Goal: Task Accomplishment & Management: Use online tool/utility

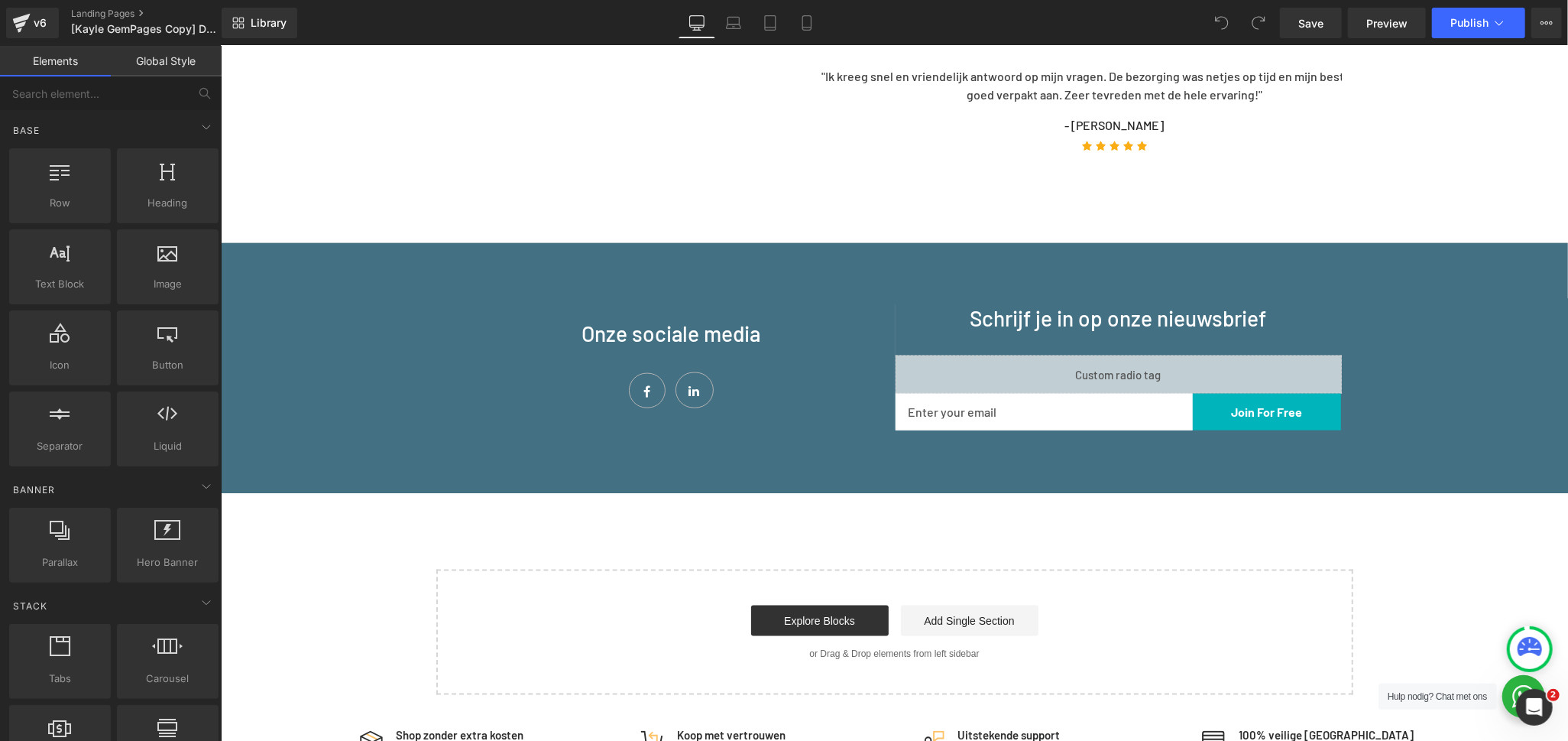
scroll to position [1529, 0]
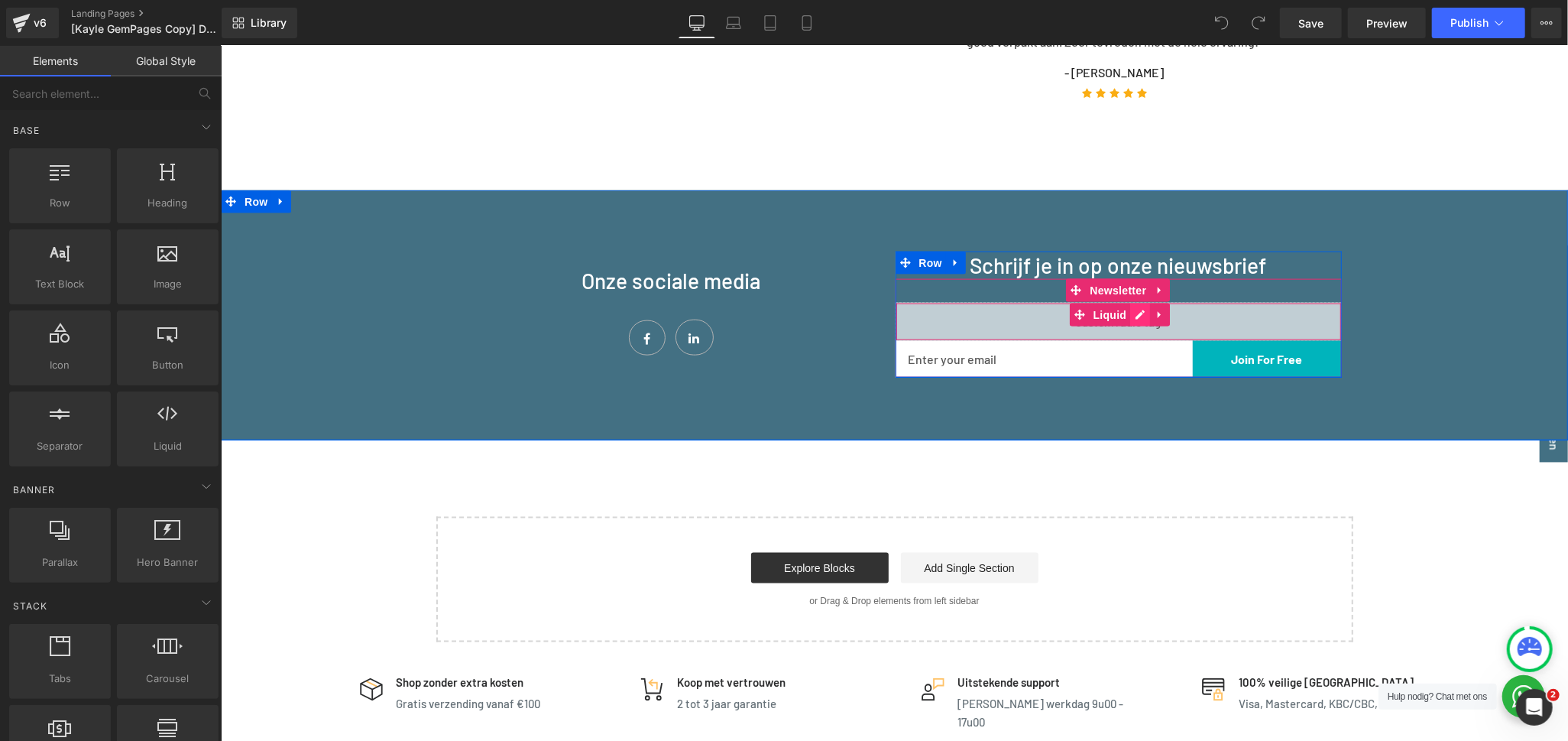
click at [1125, 302] on div "Liquid" at bounding box center [1118, 321] width 447 height 38
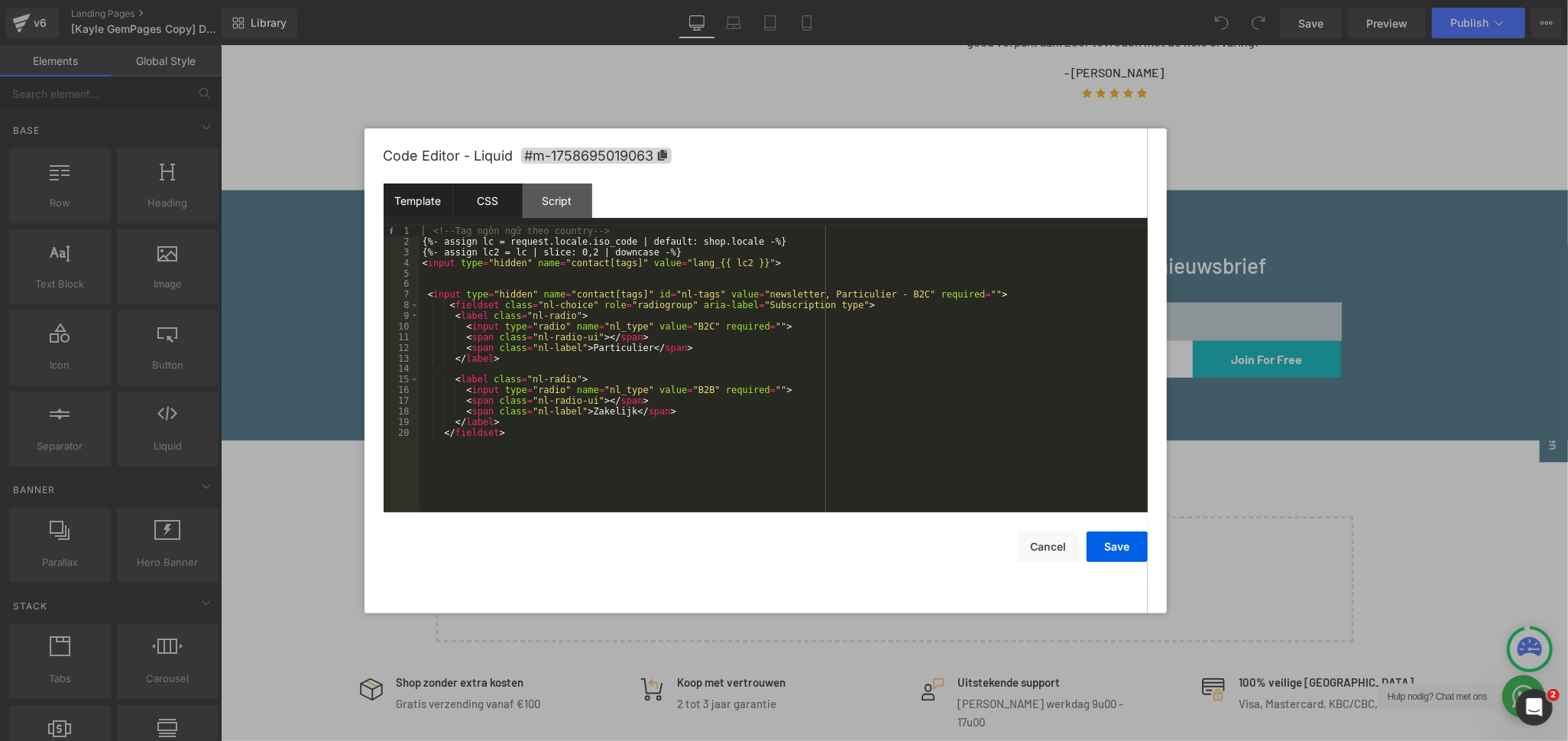
click at [475, 206] on div "CSS" at bounding box center [488, 200] width 70 height 34
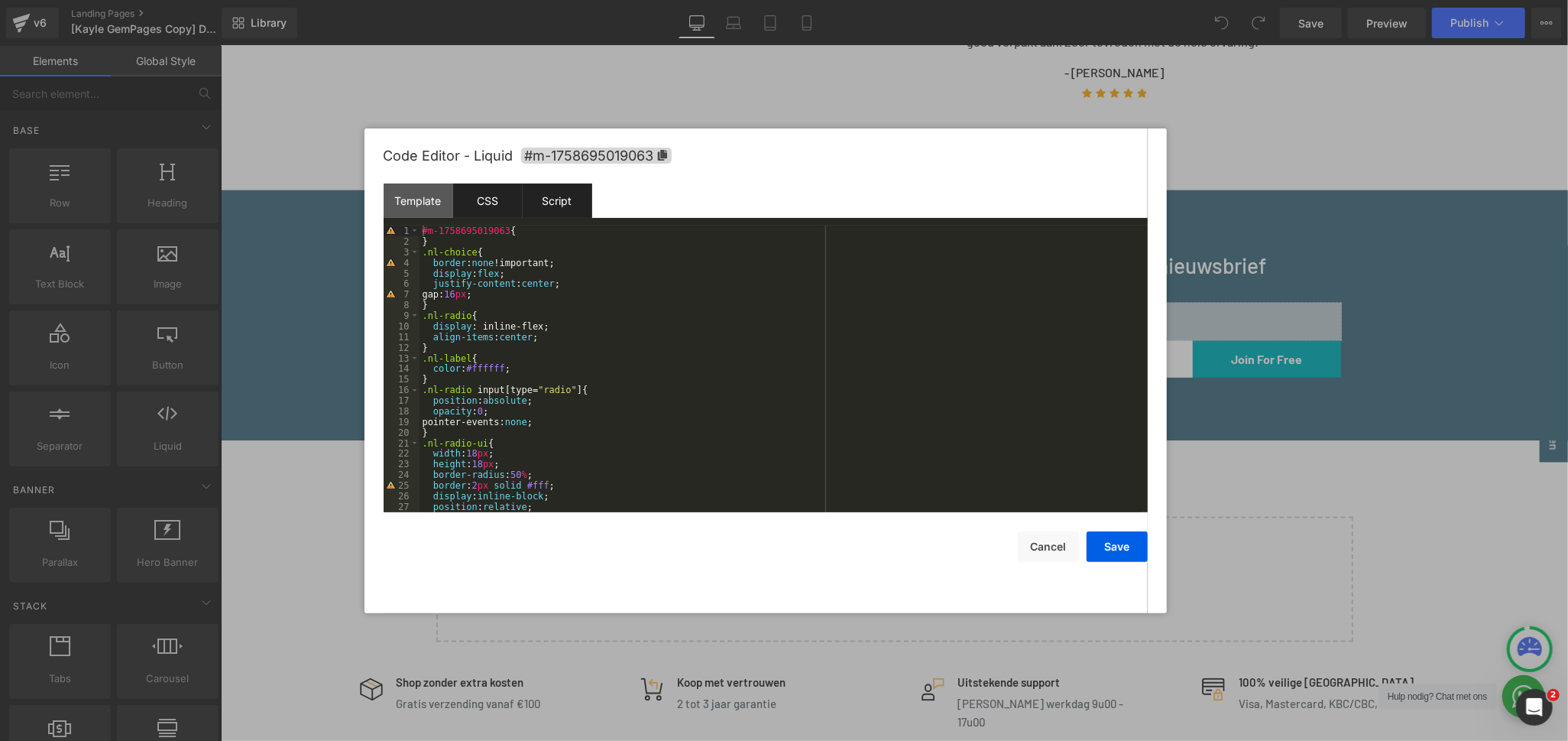
click at [546, 192] on div "Script" at bounding box center [557, 200] width 70 height 34
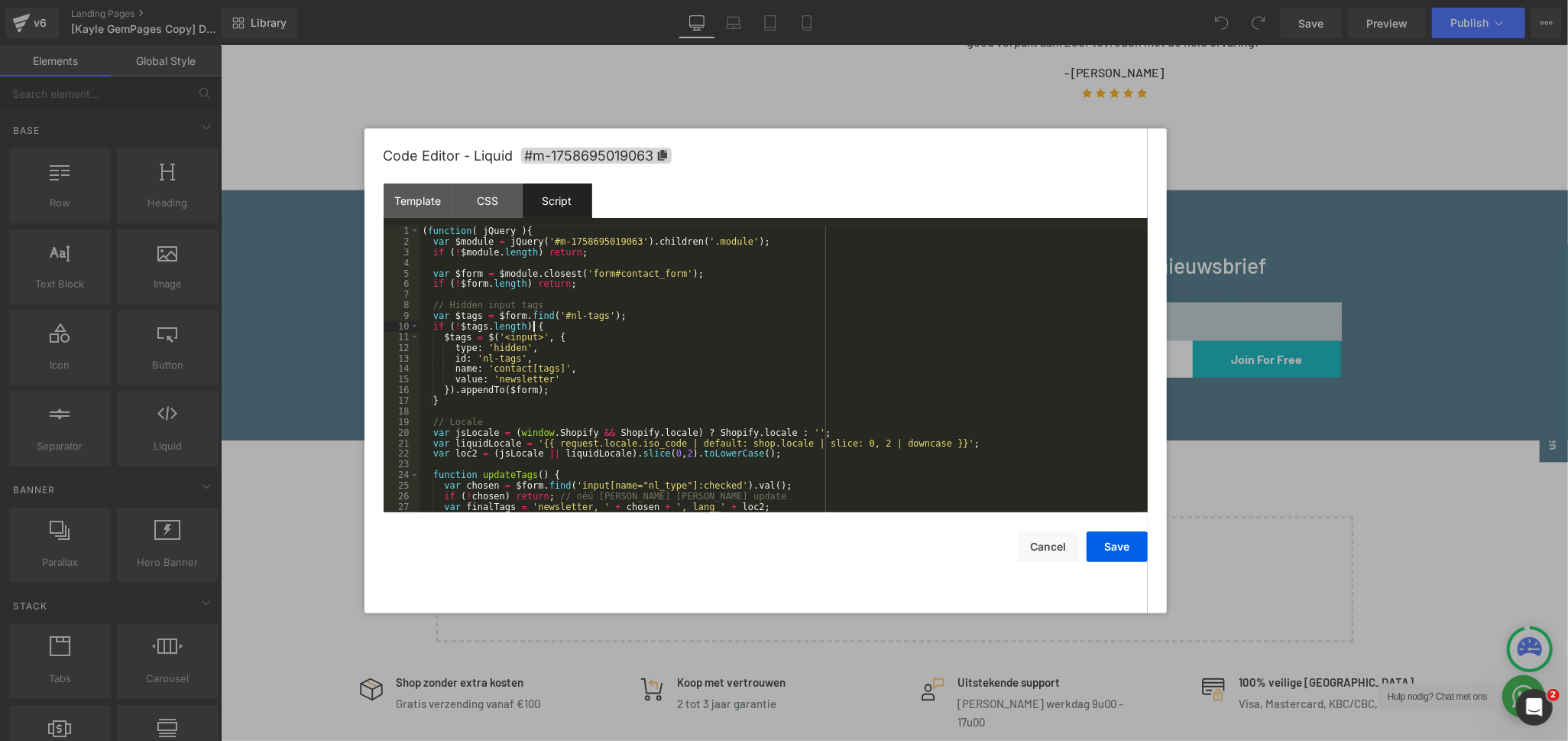
click at [857, 326] on div "( function ( jQuery ) { var $module = jQuery ( '#m-1758695019063' ) . children …" at bounding box center [781, 379] width 723 height 308
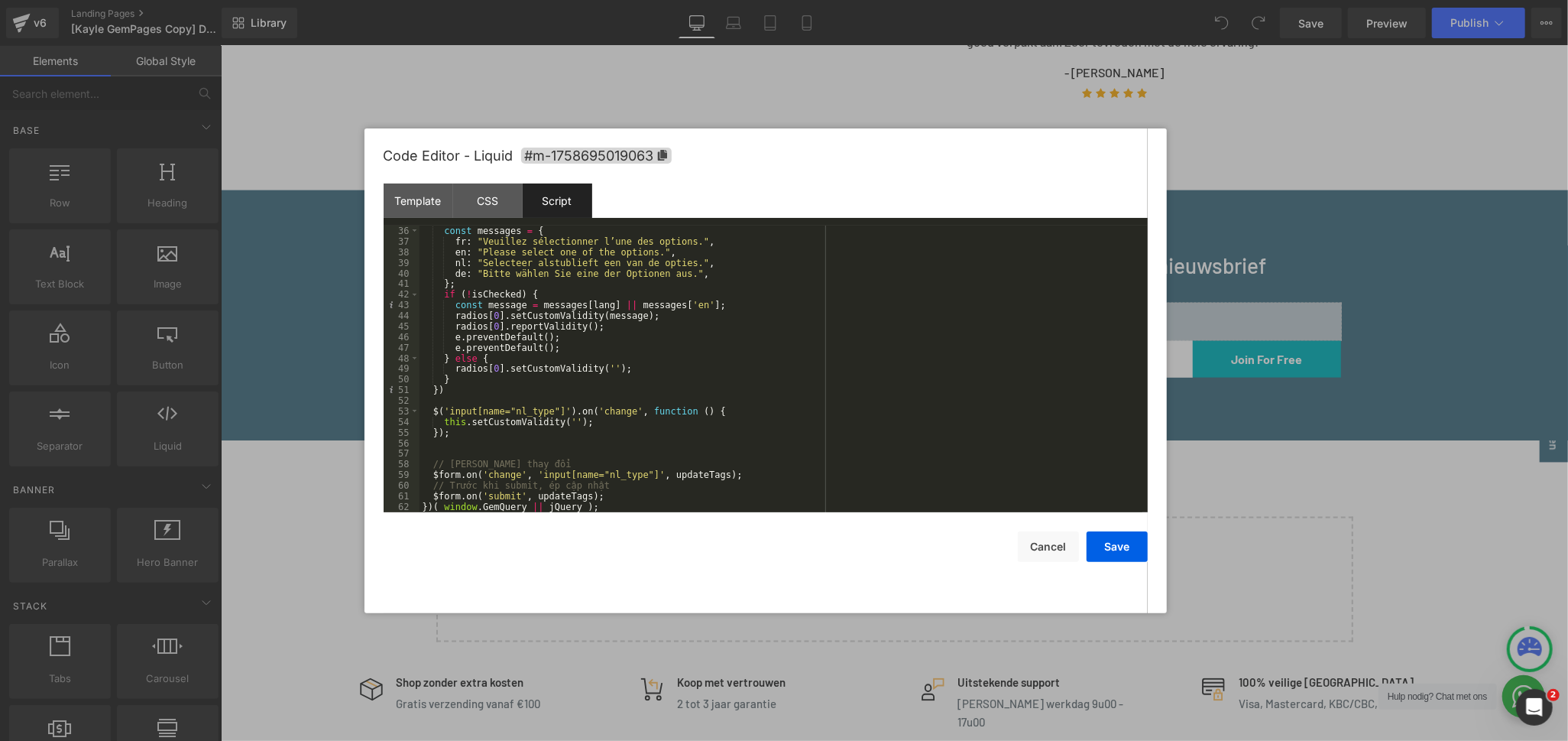
scroll to position [321, 0]
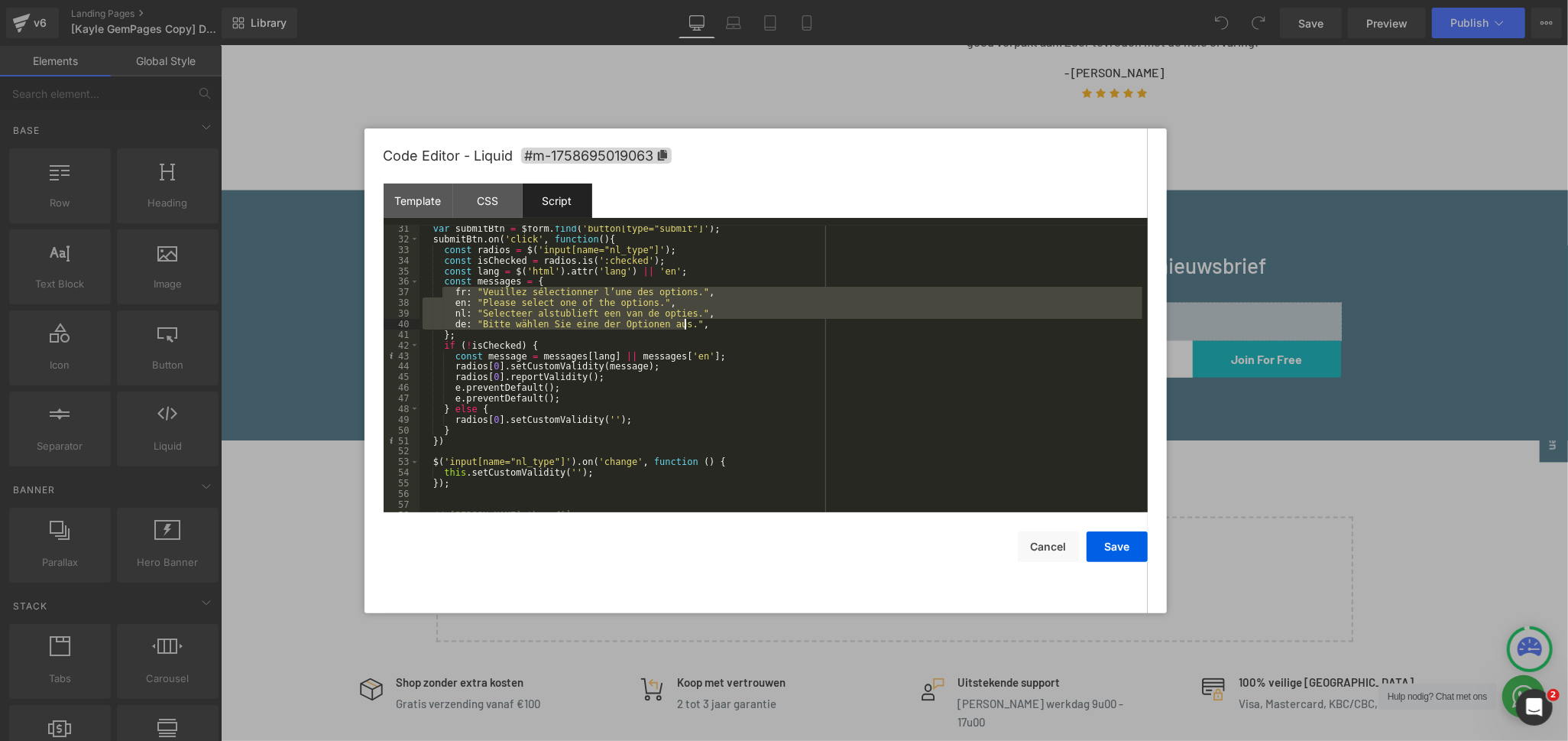
drag, startPoint x: 445, startPoint y: 289, endPoint x: 704, endPoint y: 325, distance: 261.5
click at [704, 325] on div "var submitBtn = $form . find ( 'button[type="submit"]' ) ; submitBtn . on ( 'cl…" at bounding box center [781, 377] width 723 height 308
click at [420, 201] on div "Template" at bounding box center [418, 200] width 70 height 34
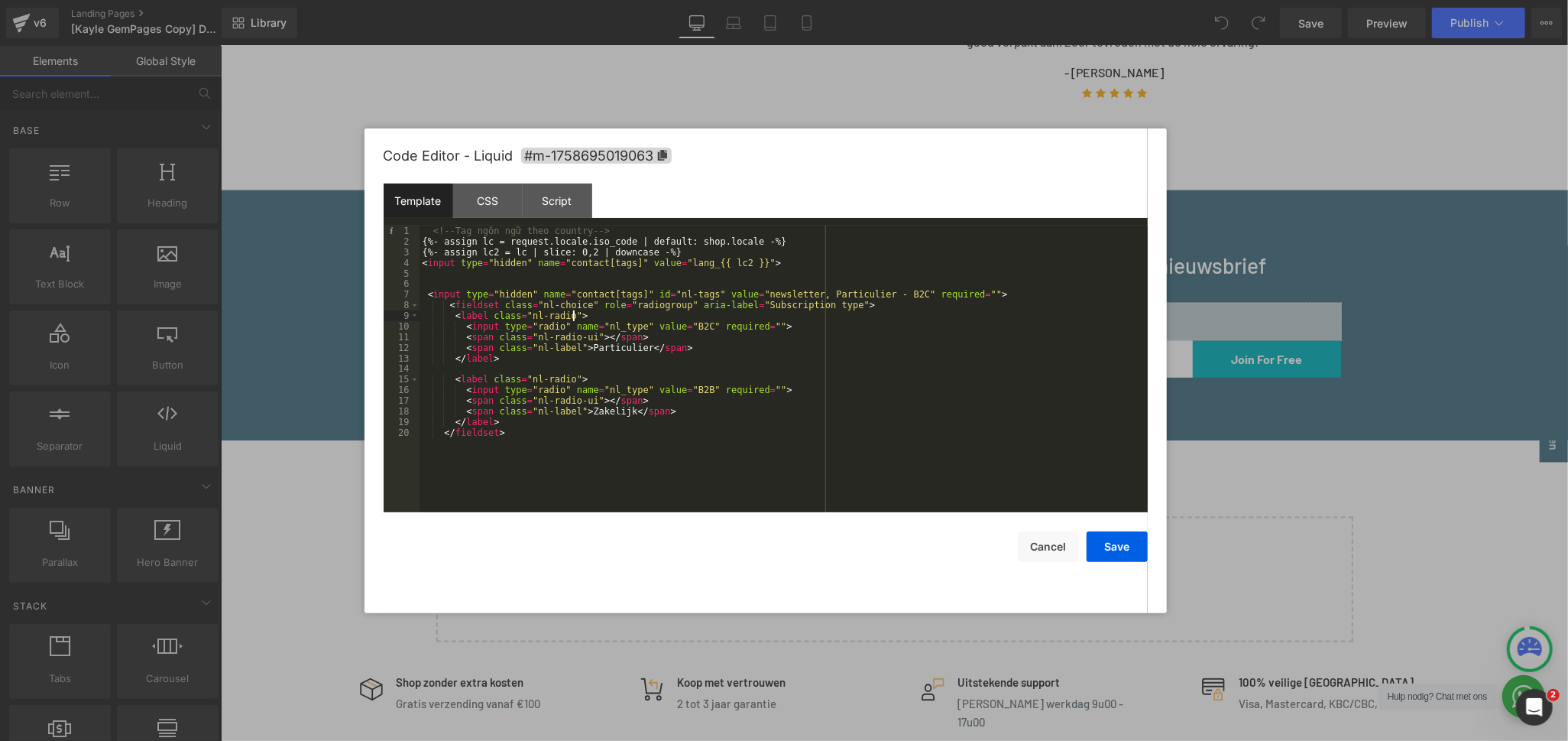
click at [717, 312] on div "<!-- Tag [PERSON_NAME] [PERSON_NAME] country --> {%- assign lc = request.locale…" at bounding box center [784, 379] width 728 height 308
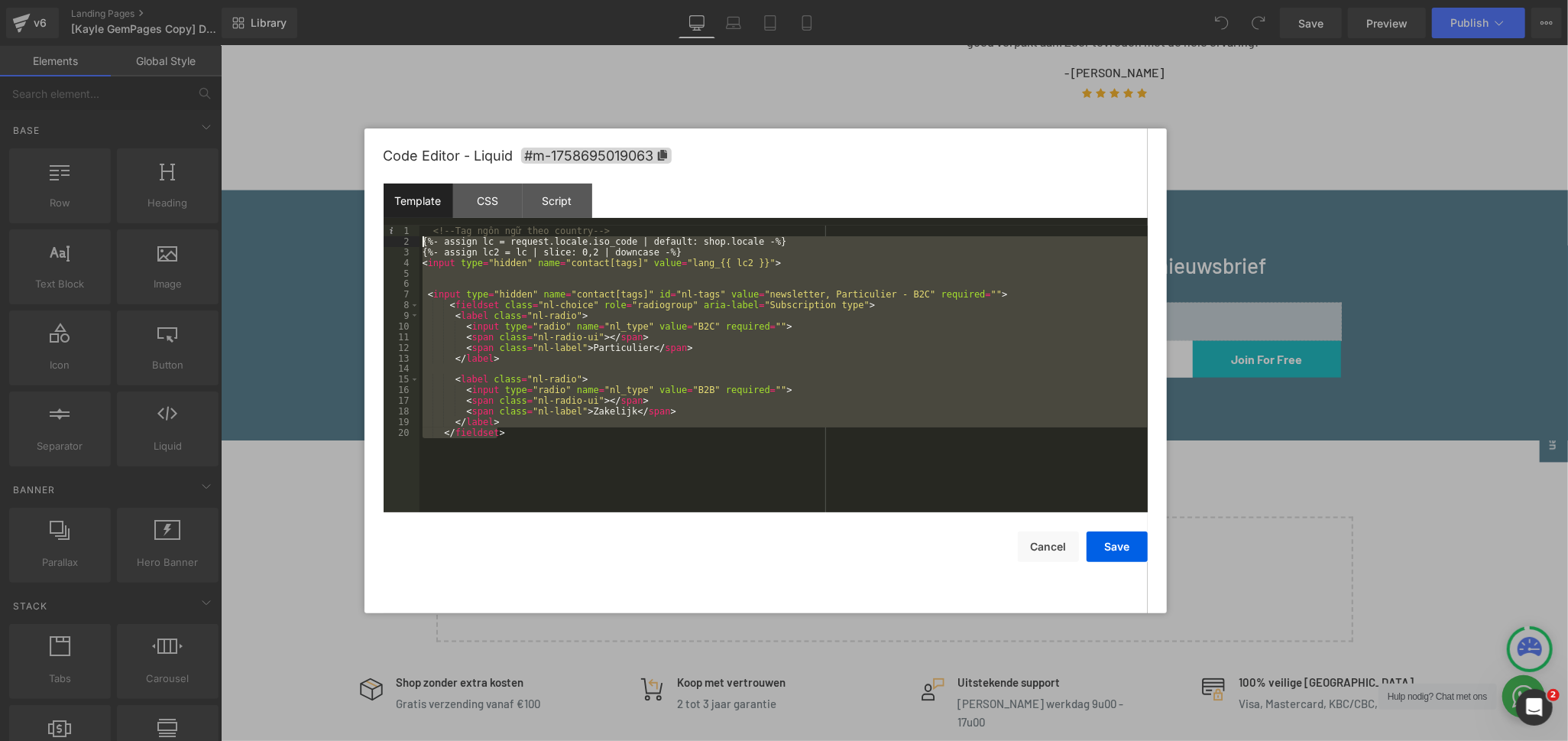
drag, startPoint x: 504, startPoint y: 433, endPoint x: 404, endPoint y: 240, distance: 217.4
click at [404, 240] on pre "1 2 3 4 5 6 7 8 9 10 11 12 13 14 15 16 17 18 19 20 <!-- Tag [PERSON_NAME] [PERS…" at bounding box center [765, 368] width 764 height 286
click at [636, 495] on div "<!-- Tag [PERSON_NAME] [PERSON_NAME] country --> {%- assign lc = request.locale…" at bounding box center [784, 368] width 728 height 286
drag, startPoint x: 519, startPoint y: 437, endPoint x: 407, endPoint y: 243, distance: 224.0
click at [407, 243] on pre "1 2 3 4 5 6 7 8 9 10 11 12 13 14 15 16 17 18 19 20 <!-- Tag [PERSON_NAME] [PERS…" at bounding box center [765, 368] width 764 height 286
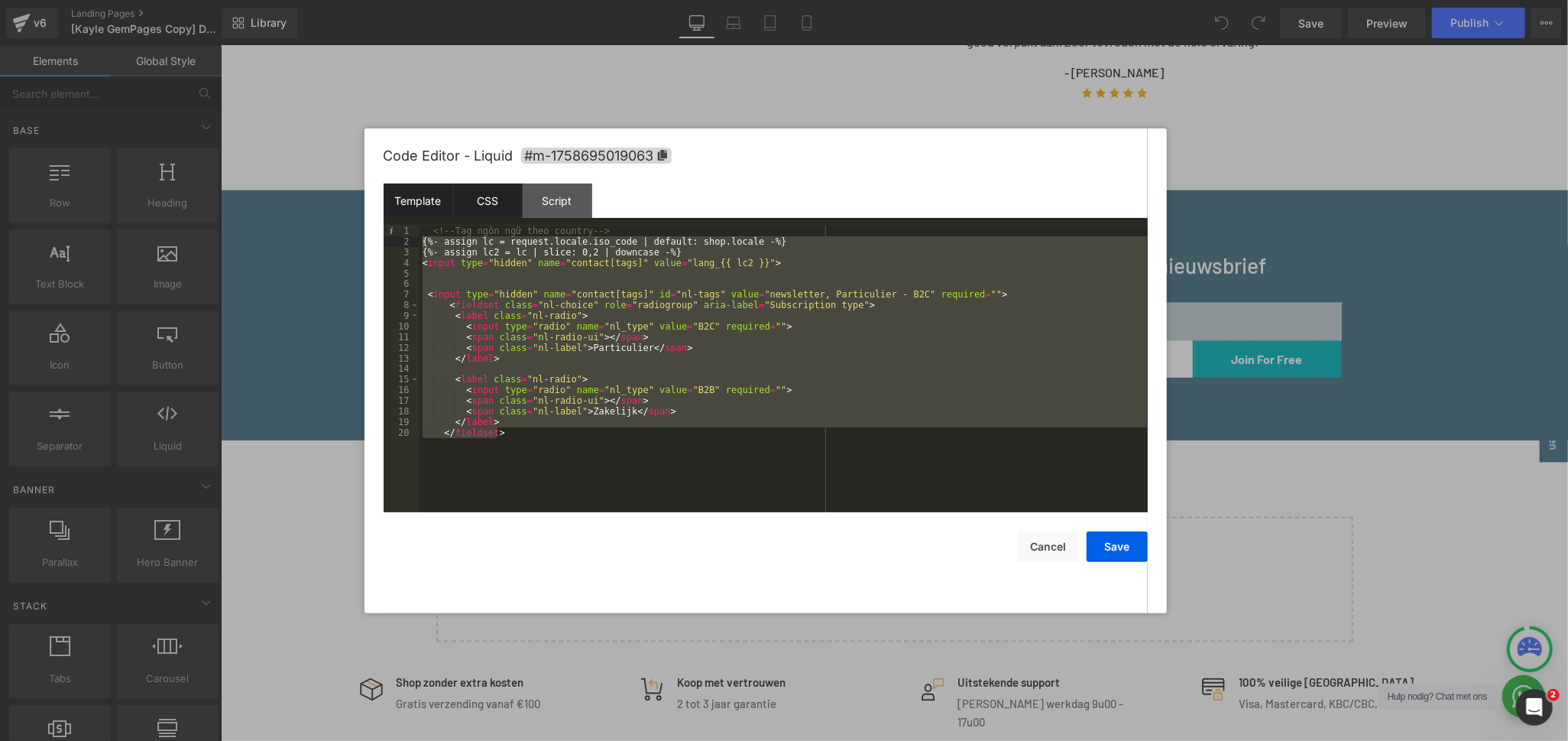
click at [494, 193] on div "CSS" at bounding box center [488, 200] width 70 height 34
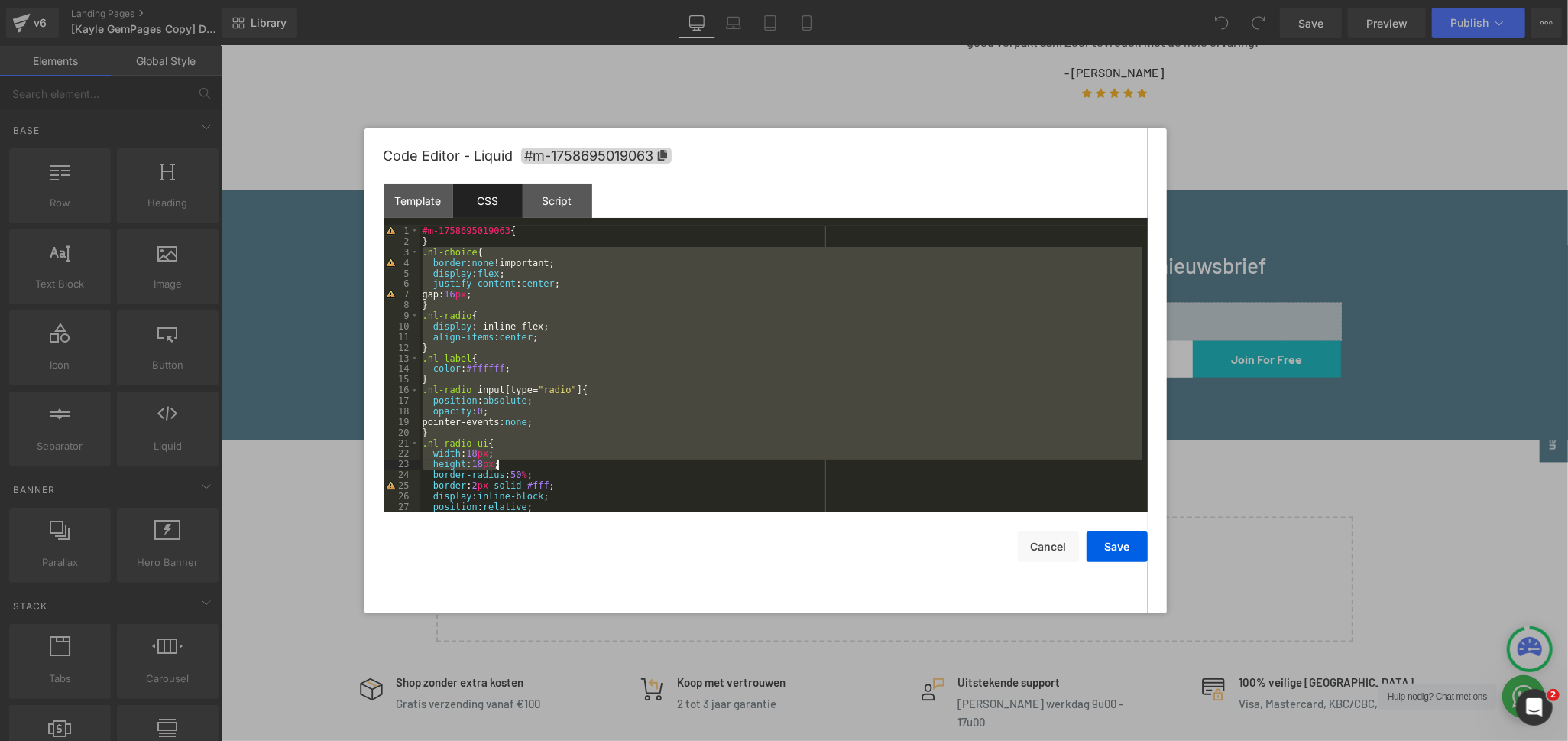
scroll to position [201, 0]
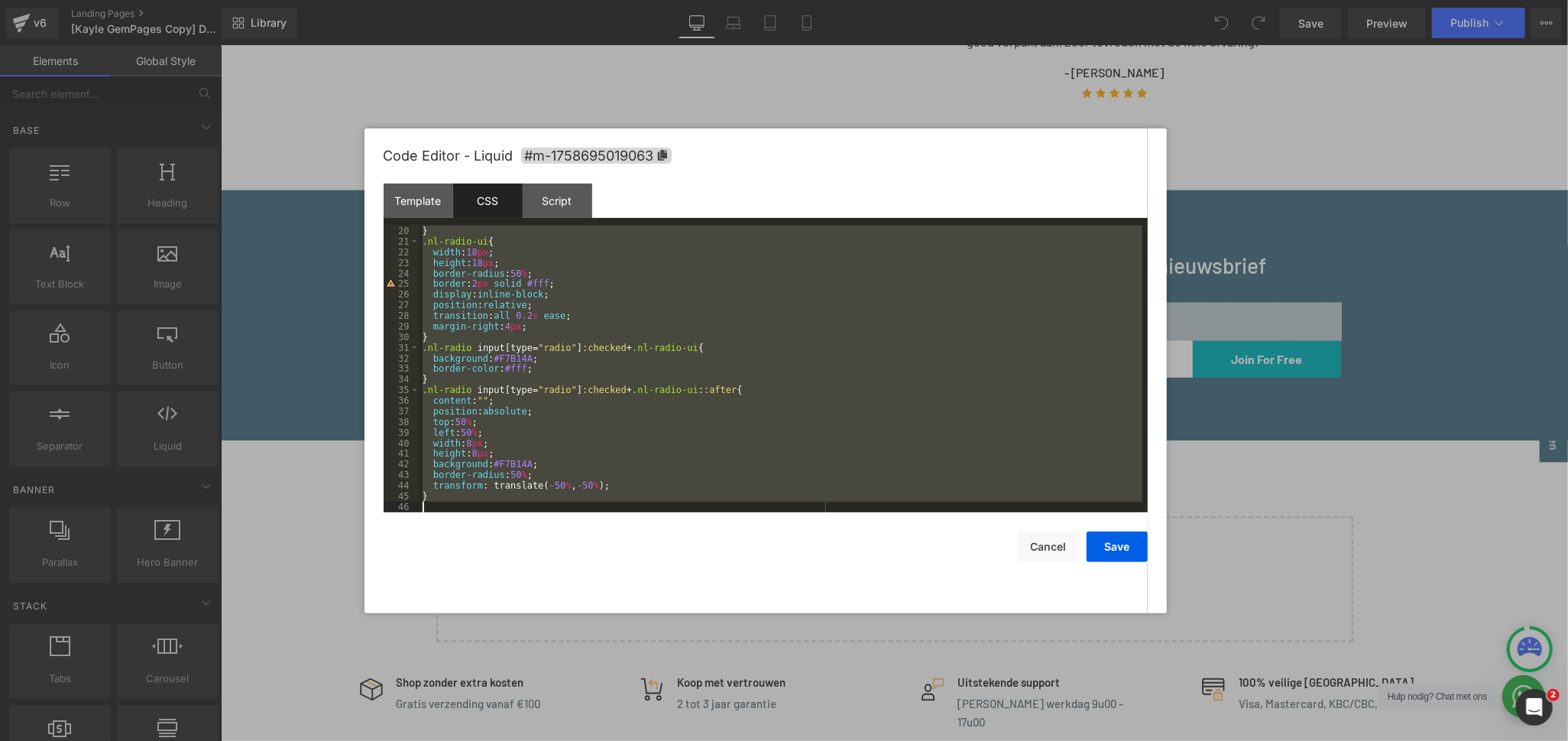
drag, startPoint x: 422, startPoint y: 256, endPoint x: 736, endPoint y: 720, distance: 560.3
click at [736, 720] on body "You are previewing how the will restyle your page. You can not edit Elements in…" at bounding box center [784, 370] width 1568 height 741
click at [569, 206] on div "Script" at bounding box center [557, 200] width 70 height 34
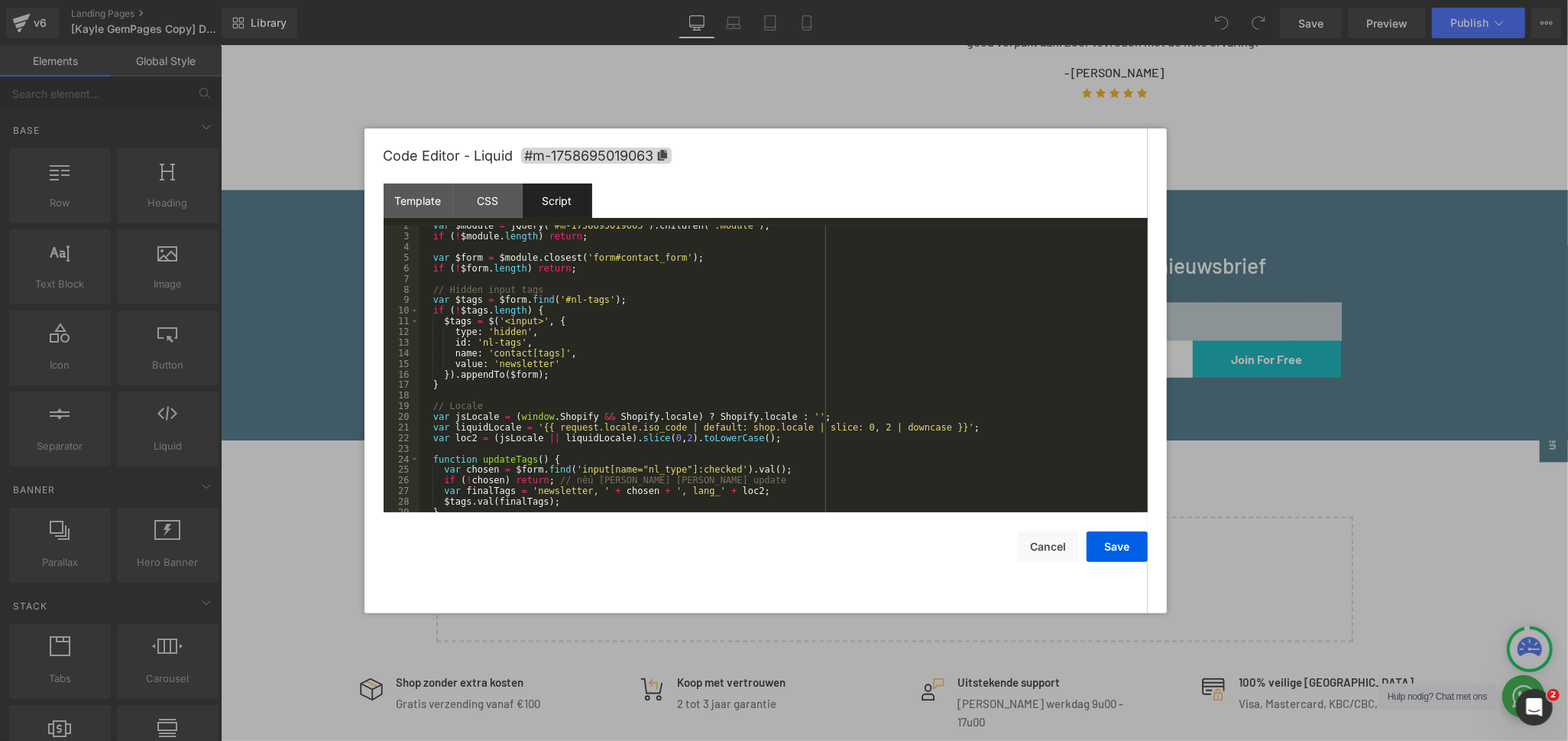
scroll to position [0, 0]
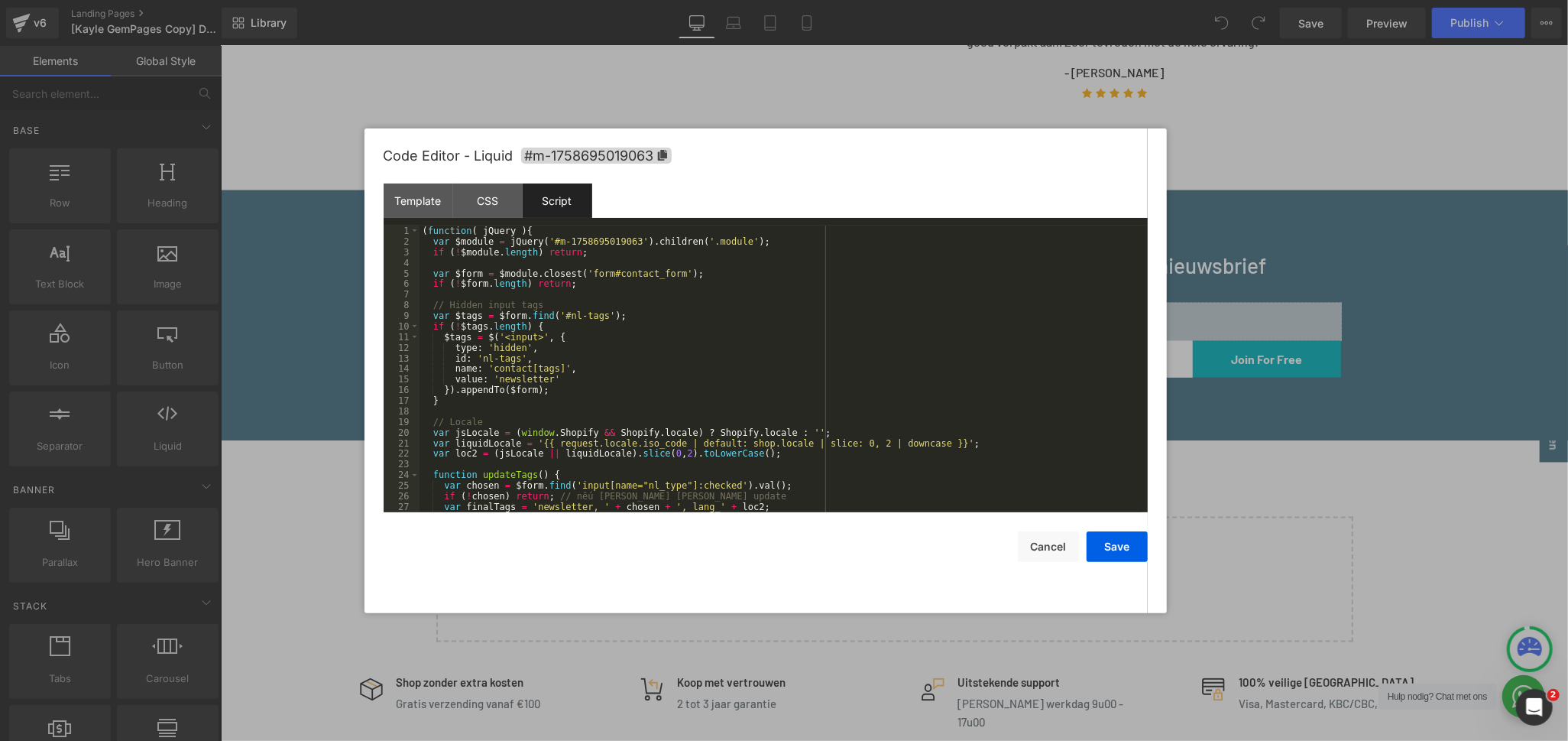
click at [509, 257] on div "( function ( jQuery ) { var $module = jQuery ( '#m-1758695019063' ) . children …" at bounding box center [781, 379] width 723 height 308
click at [685, 311] on div "( function ( jQuery ) { var $module = jQuery ( '#m-1758695019063' ) . children …" at bounding box center [781, 379] width 723 height 308
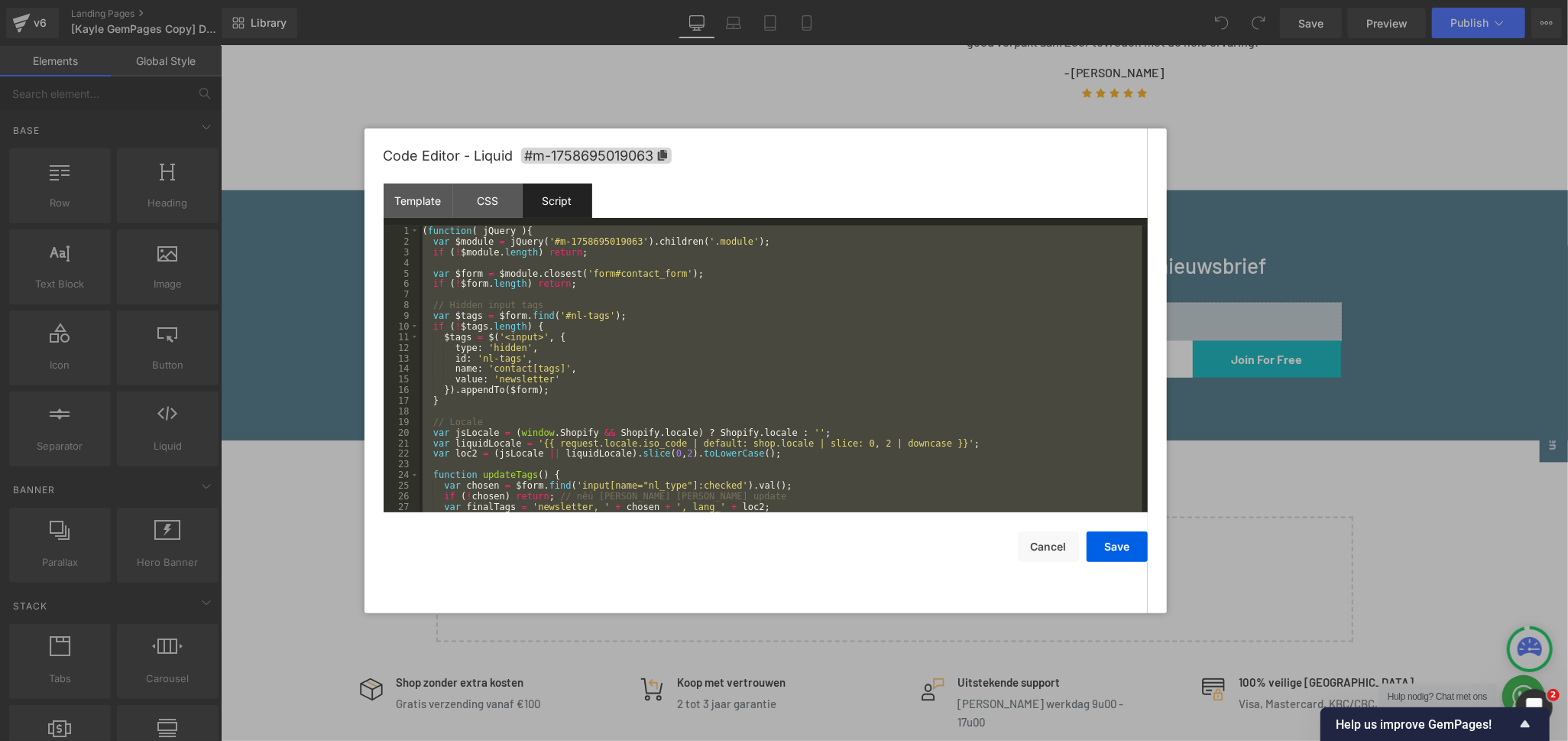
scroll to position [304, 0]
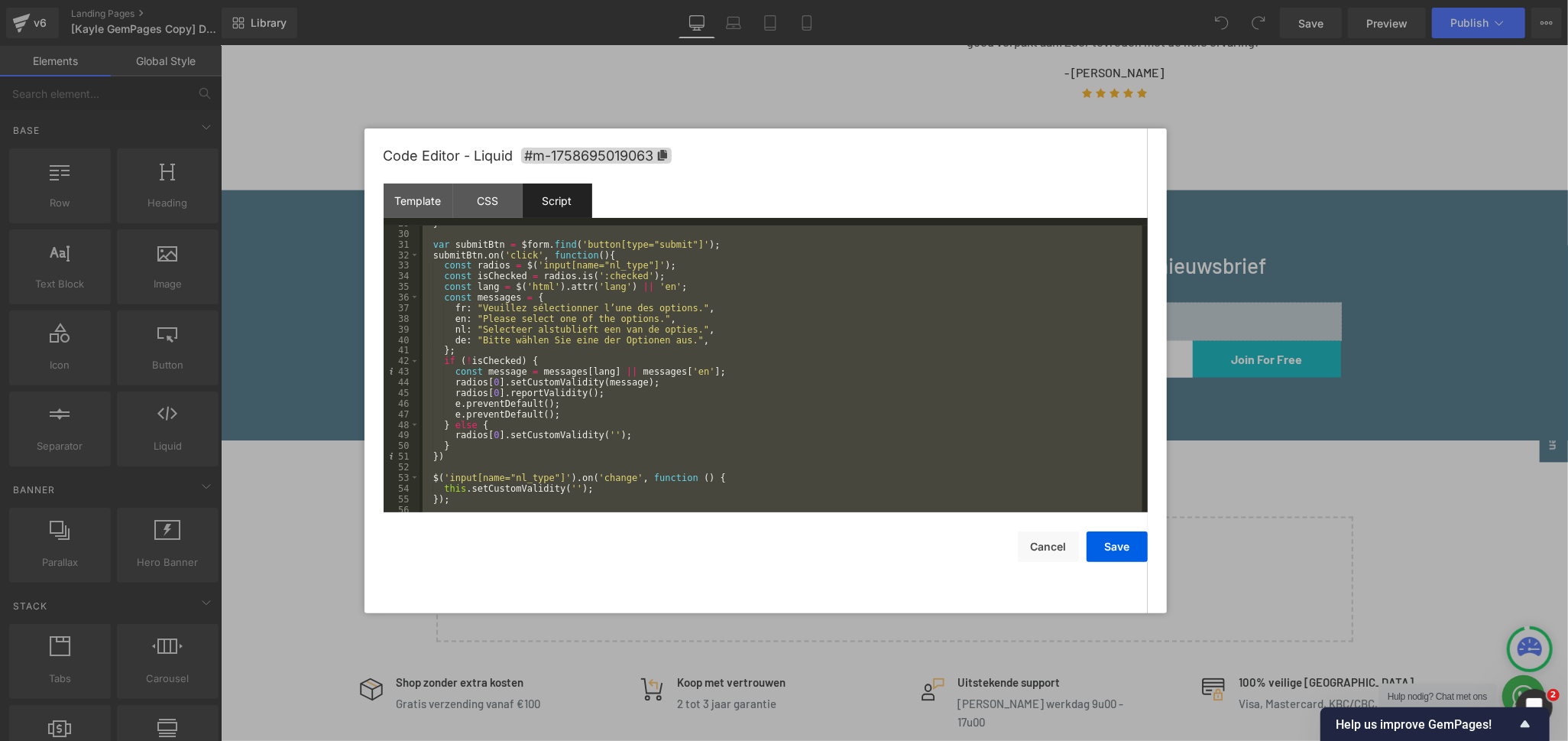
click at [475, 328] on div "} var submitBtn = $form . find ( 'button[type="submit"]' ) ; submitBtn . on ( '…" at bounding box center [781, 368] width 723 height 286
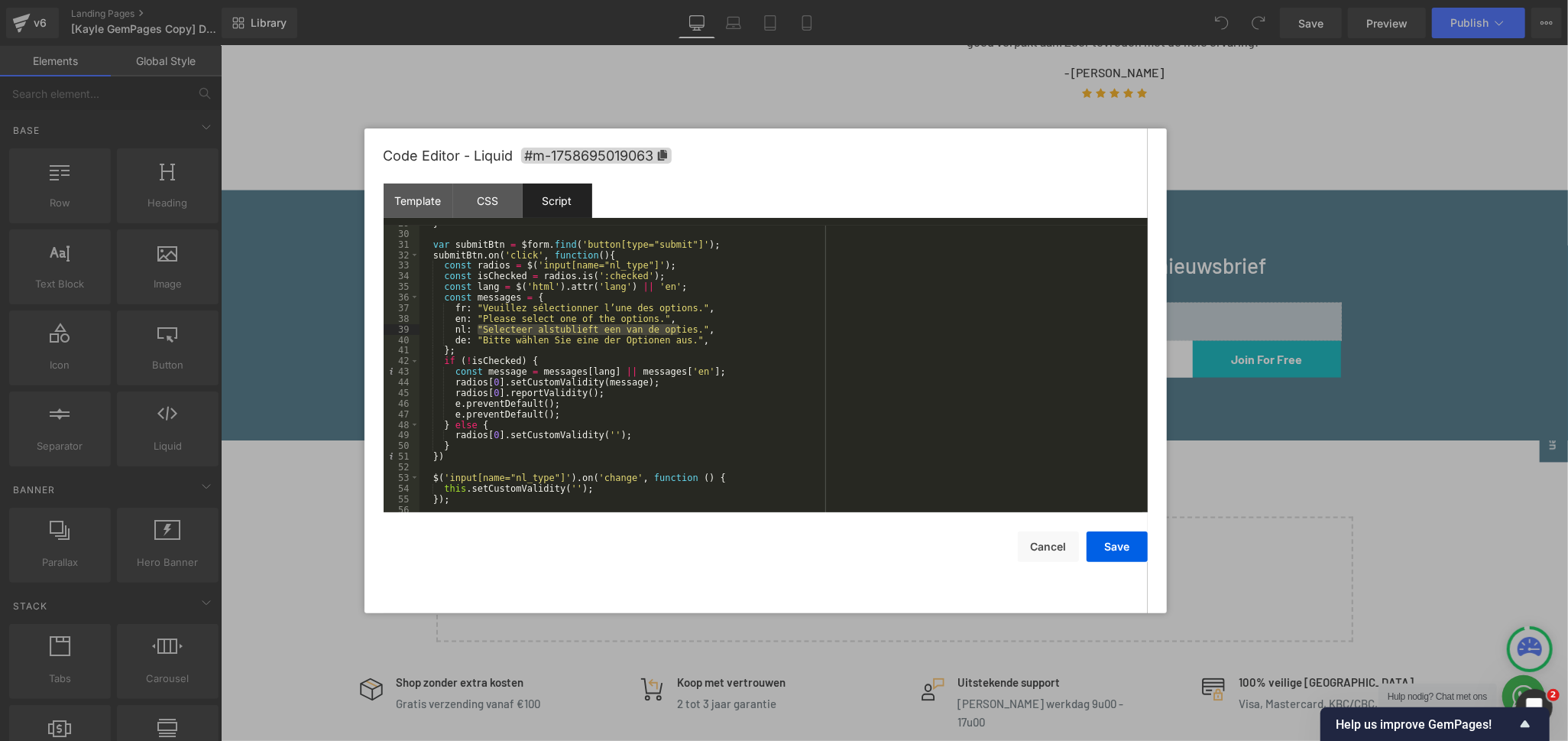
drag, startPoint x: 475, startPoint y: 328, endPoint x: 681, endPoint y: 329, distance: 206.0
click at [681, 329] on div "} var submitBtn = $form . find ( 'button[type="submit"]' ) ; submitBtn . on ( '…" at bounding box center [781, 371] width 723 height 308
click at [475, 309] on div "} var submitBtn = $form . find ( 'button[type="submit"]' ) ; submitBtn . on ( '…" at bounding box center [781, 371] width 723 height 308
drag, startPoint x: 475, startPoint y: 303, endPoint x: 679, endPoint y: 307, distance: 204.0
click at [679, 307] on div "} var submitBtn = $form . find ( 'button[type="submit"]' ) ; submitBtn . on ( '…" at bounding box center [781, 371] width 723 height 308
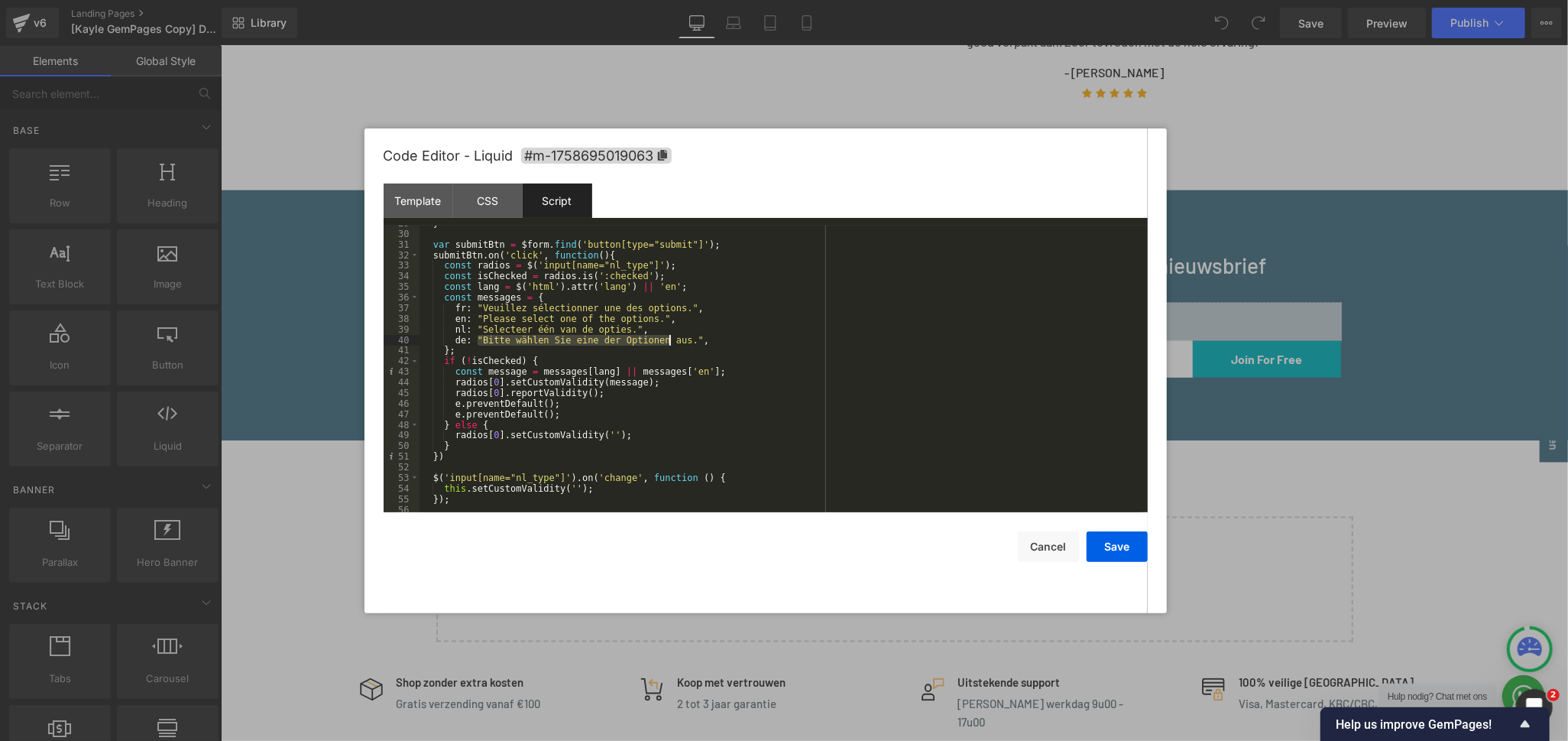
drag, startPoint x: 478, startPoint y: 340, endPoint x: 670, endPoint y: 336, distance: 192.0
click at [670, 336] on div "} var submitBtn = $form . find ( 'button[type="submit"]' ) ; submitBtn . on ( '…" at bounding box center [781, 371] width 723 height 308
click at [1121, 557] on button "Save" at bounding box center [1117, 546] width 61 height 31
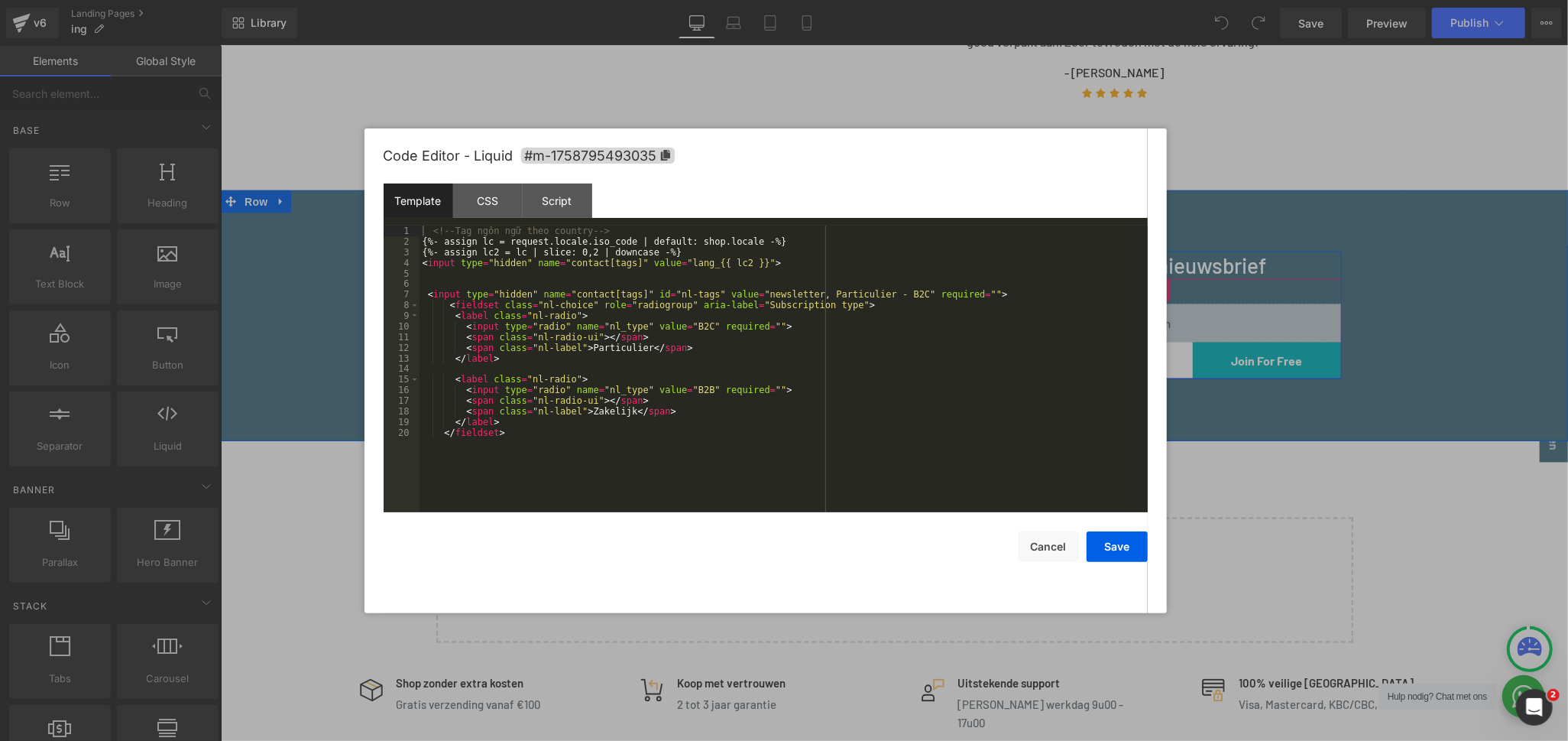
click at [1131, 311] on icon at bounding box center [1135, 315] width 9 height 9
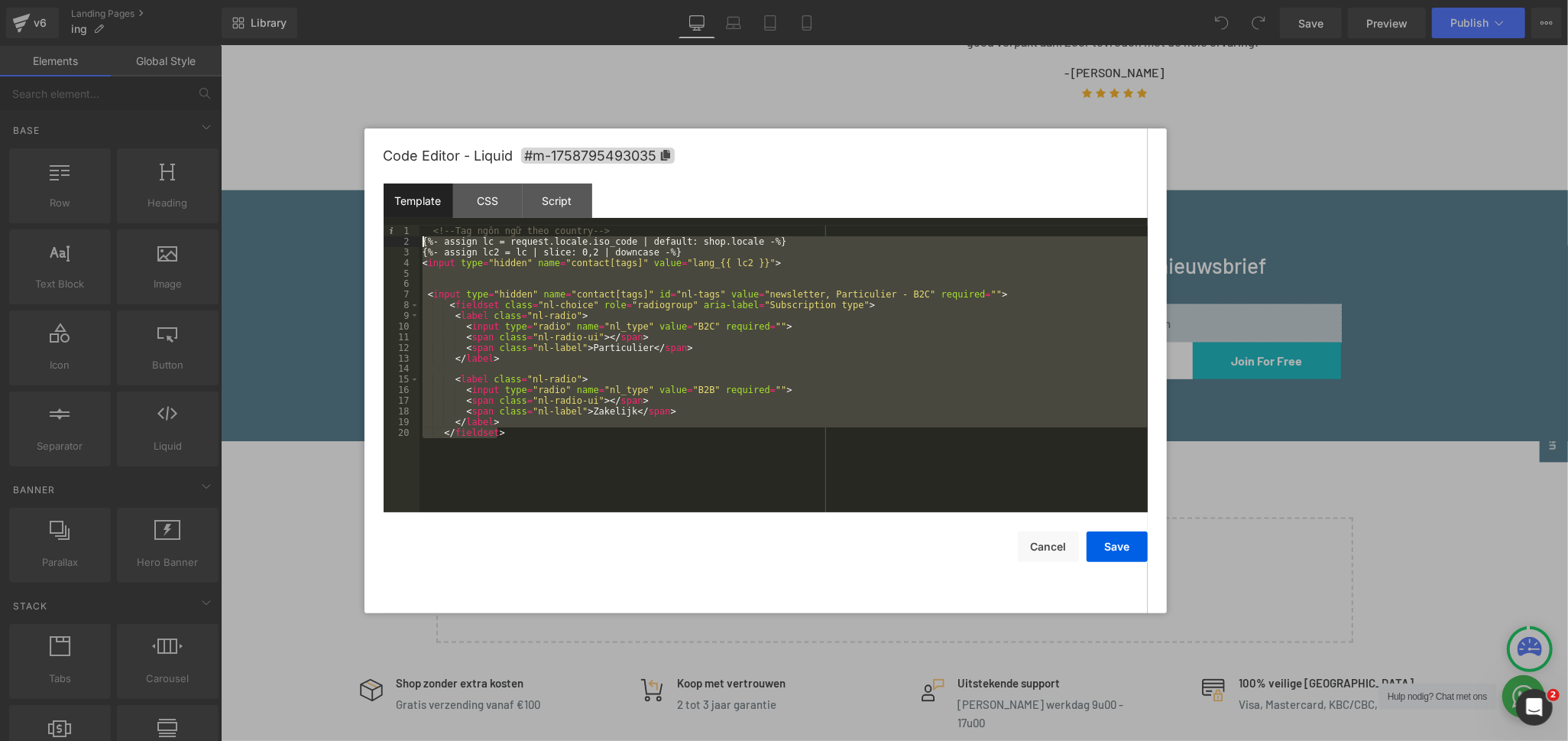
drag, startPoint x: 509, startPoint y: 428, endPoint x: 410, endPoint y: 240, distance: 212.5
click at [410, 240] on pre "1 2 3 4 5 6 7 8 9 10 11 12 13 14 15 16 17 18 19 20 <!-- Tag [PERSON_NAME] [PERS…" at bounding box center [765, 368] width 764 height 286
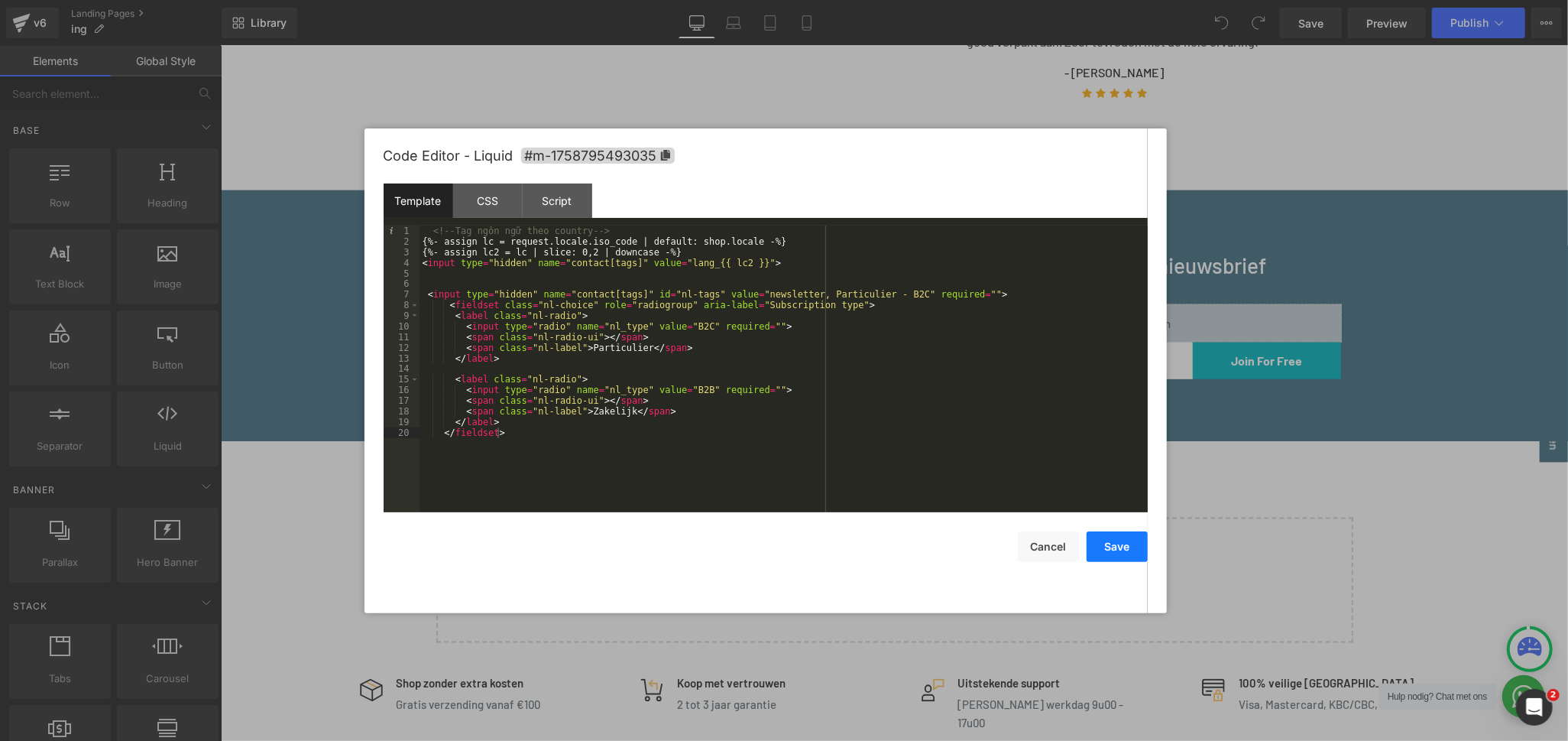
drag, startPoint x: 1119, startPoint y: 533, endPoint x: 531, endPoint y: 134, distance: 710.6
click at [1119, 533] on button "Save" at bounding box center [1117, 546] width 61 height 31
click at [1128, 307] on link at bounding box center [1136, 316] width 16 height 19
click at [490, 206] on div "CSS" at bounding box center [488, 200] width 70 height 34
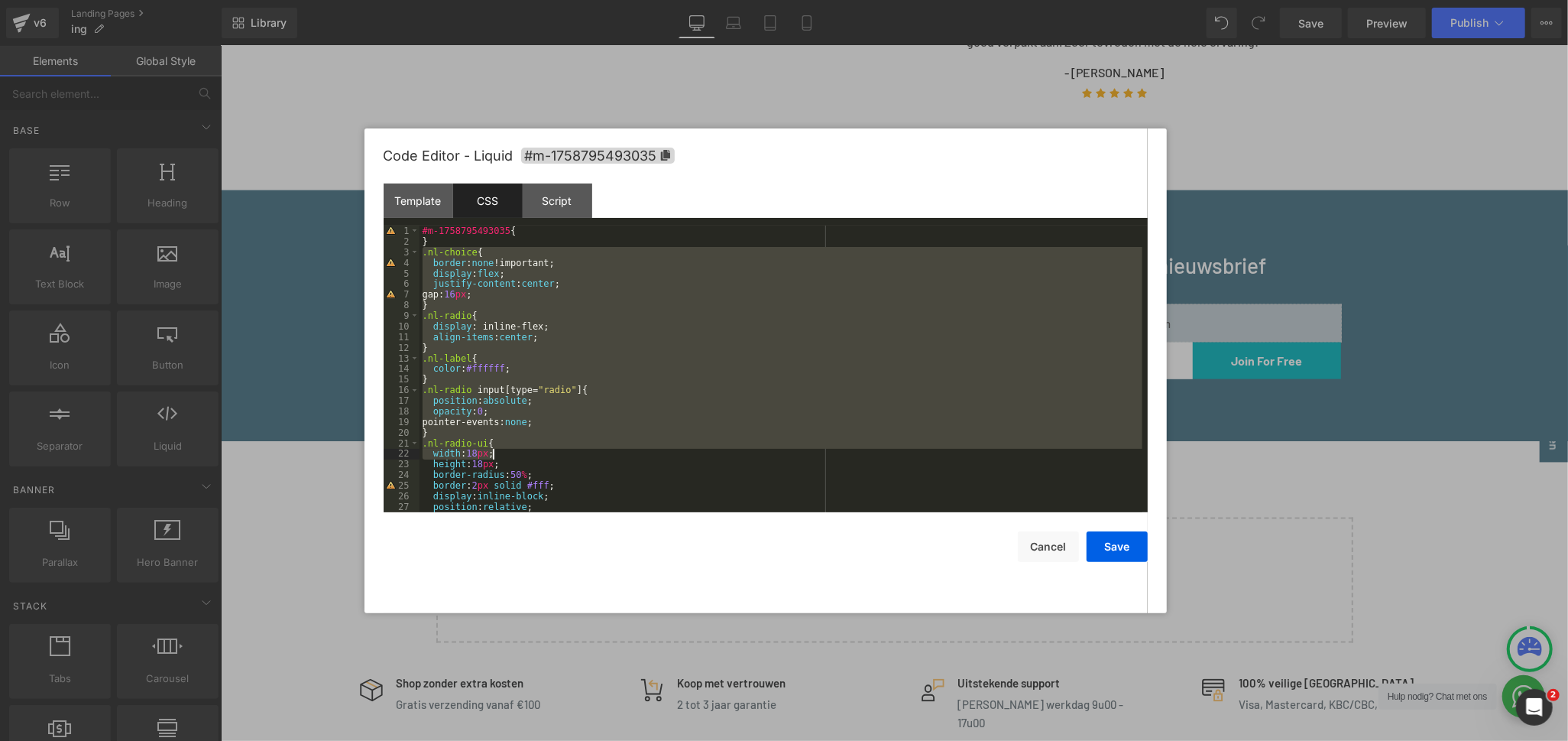
scroll to position [201, 0]
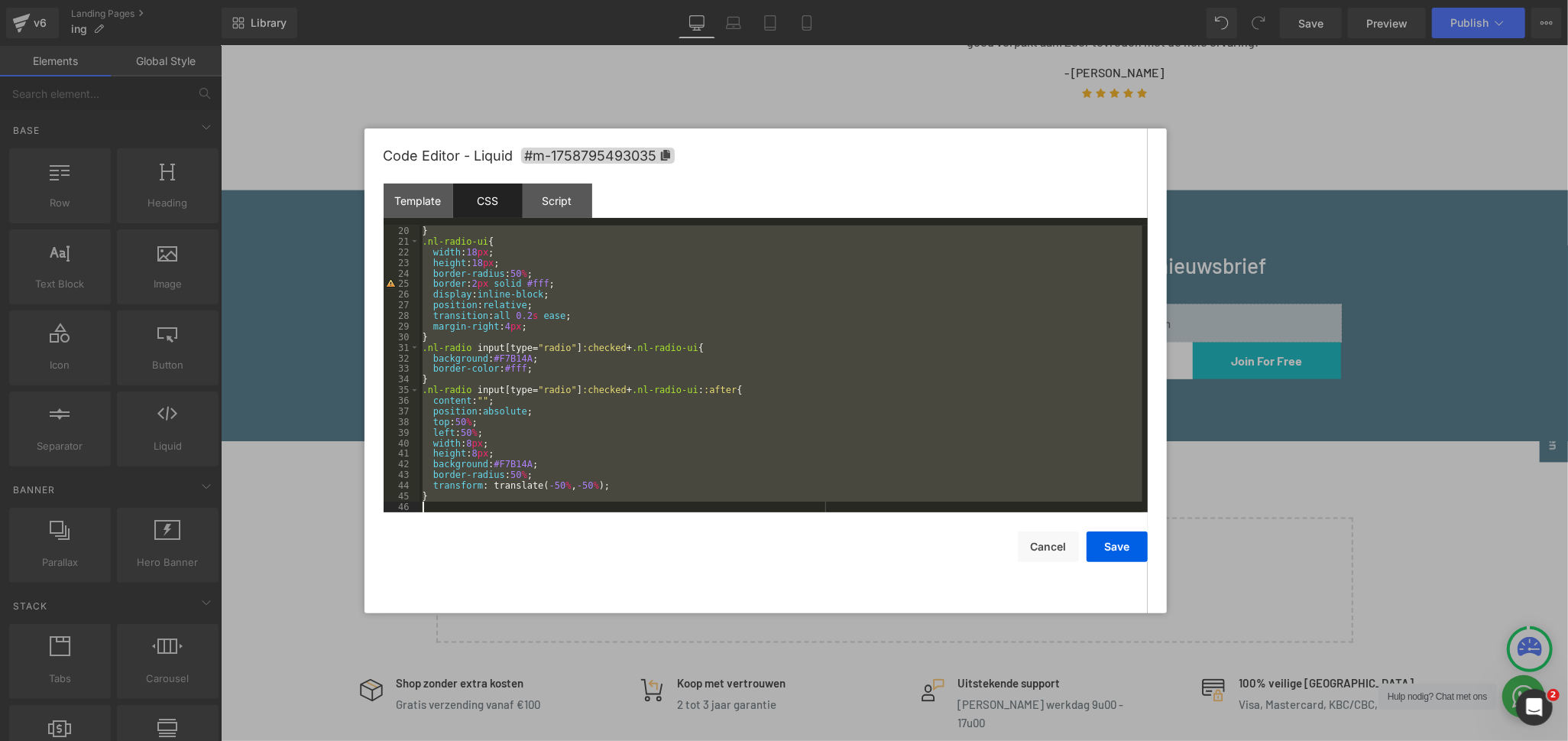
drag, startPoint x: 425, startPoint y: 257, endPoint x: 646, endPoint y: 778, distance: 565.9
click at [646, 740] on html "You are previewing how the will restyle your page. You can not edit Elements in…" at bounding box center [784, 370] width 1568 height 741
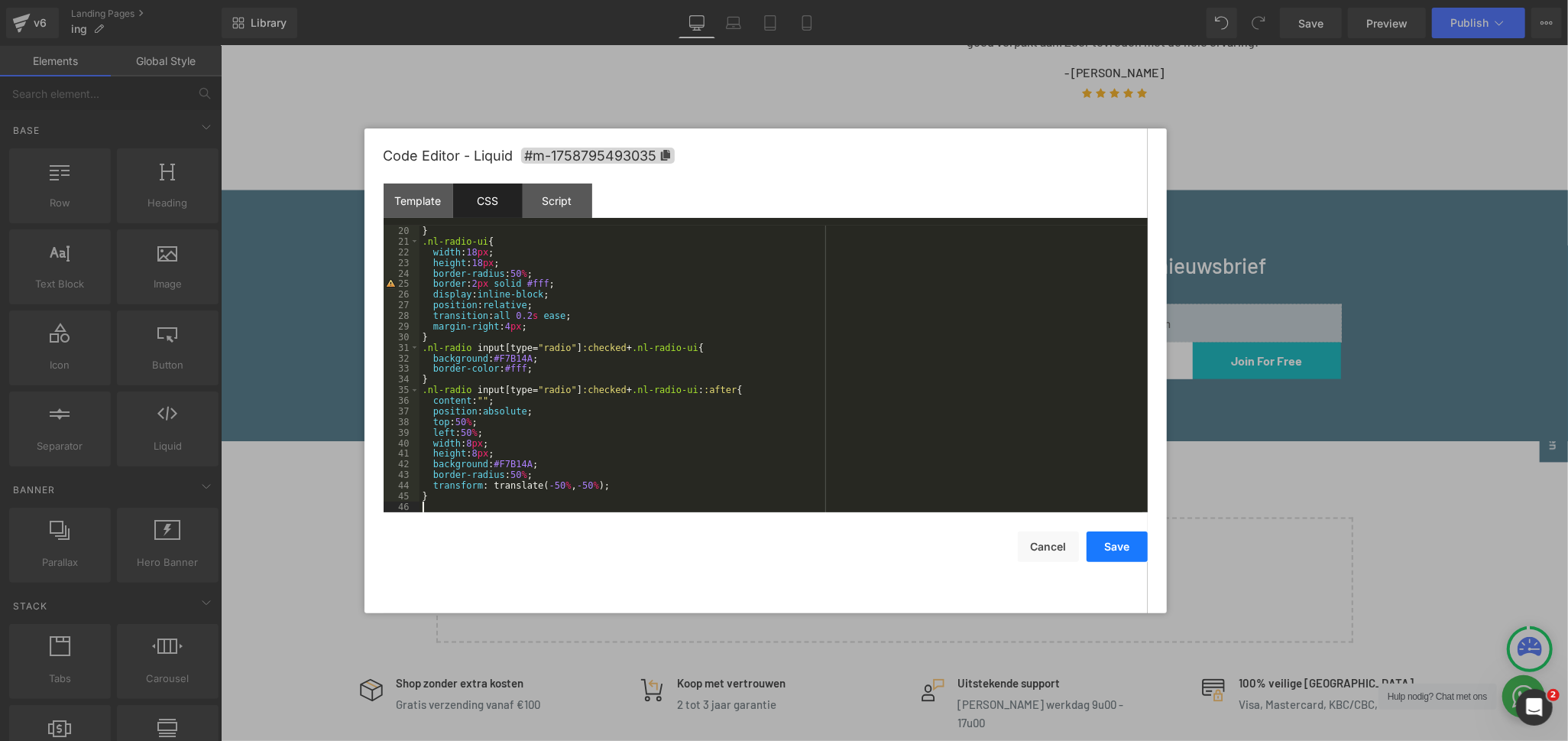
click at [1116, 552] on button "Save" at bounding box center [1117, 546] width 61 height 31
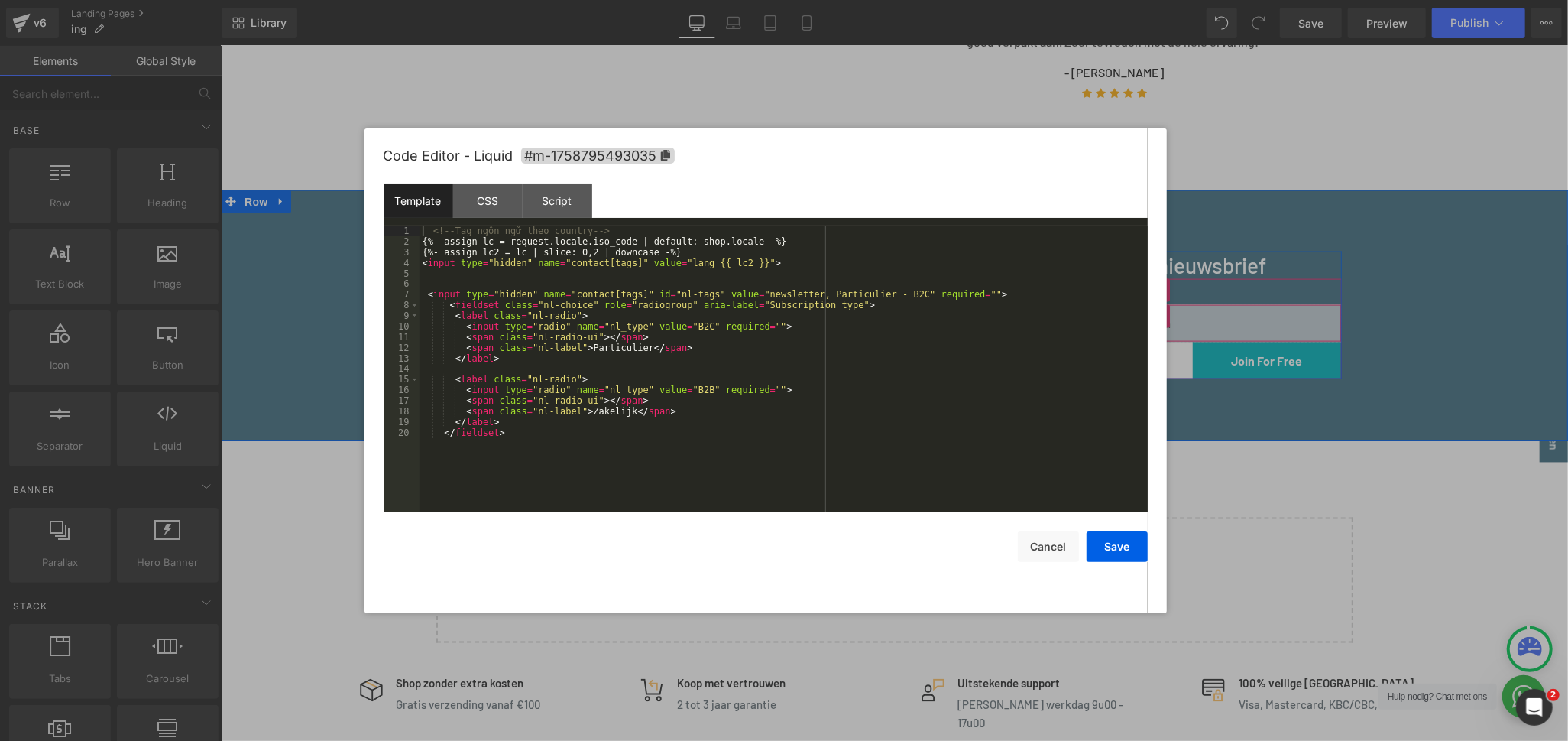
click at [1129, 304] on link at bounding box center [1139, 315] width 20 height 23
click at [839, 381] on div "<!-- Tag [PERSON_NAME] [PERSON_NAME] country --> {%- assign lc = request.locale…" at bounding box center [784, 379] width 728 height 308
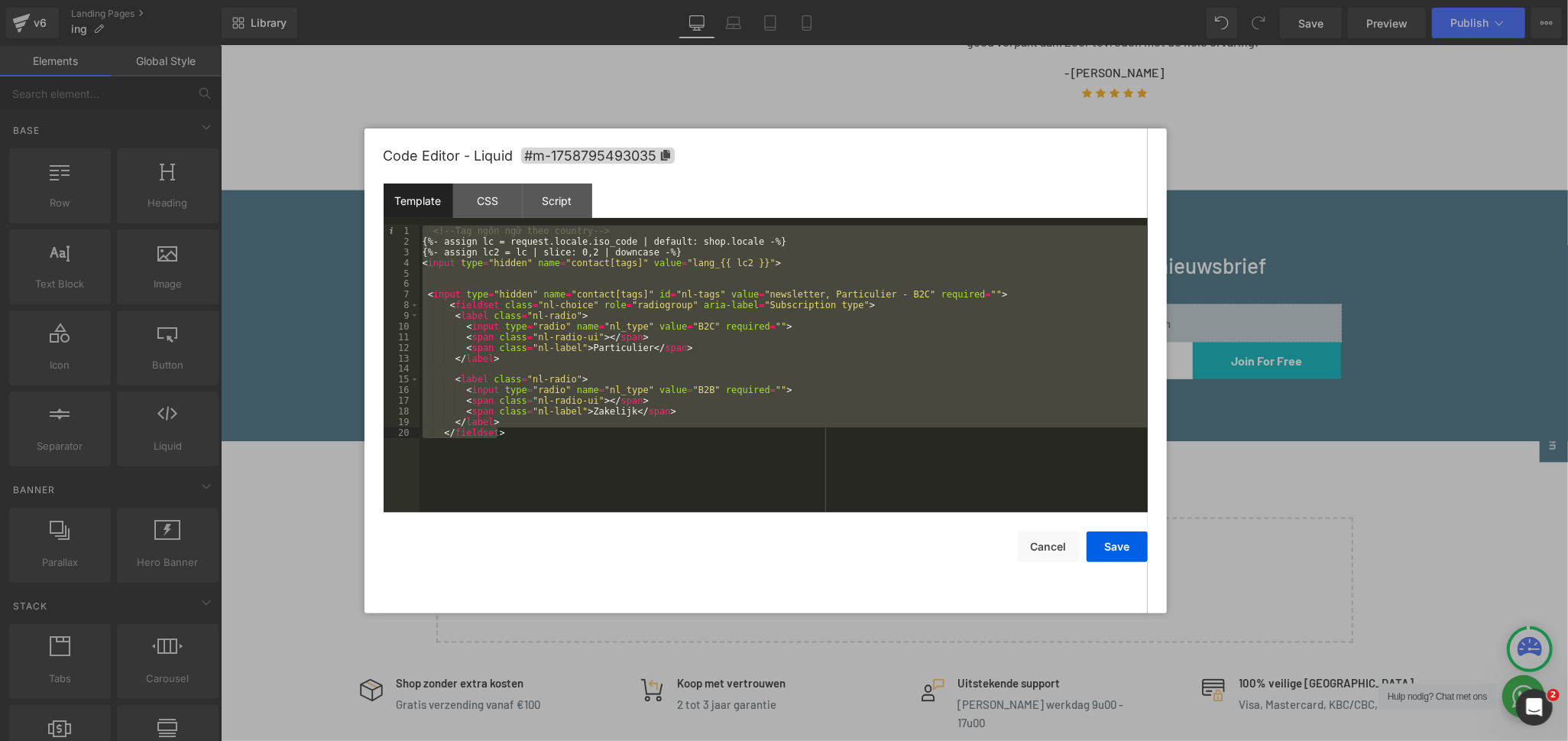
click at [839, 381] on div "<!-- Tag [PERSON_NAME] [PERSON_NAME] country --> {%- assign lc = request.locale…" at bounding box center [784, 368] width 728 height 286
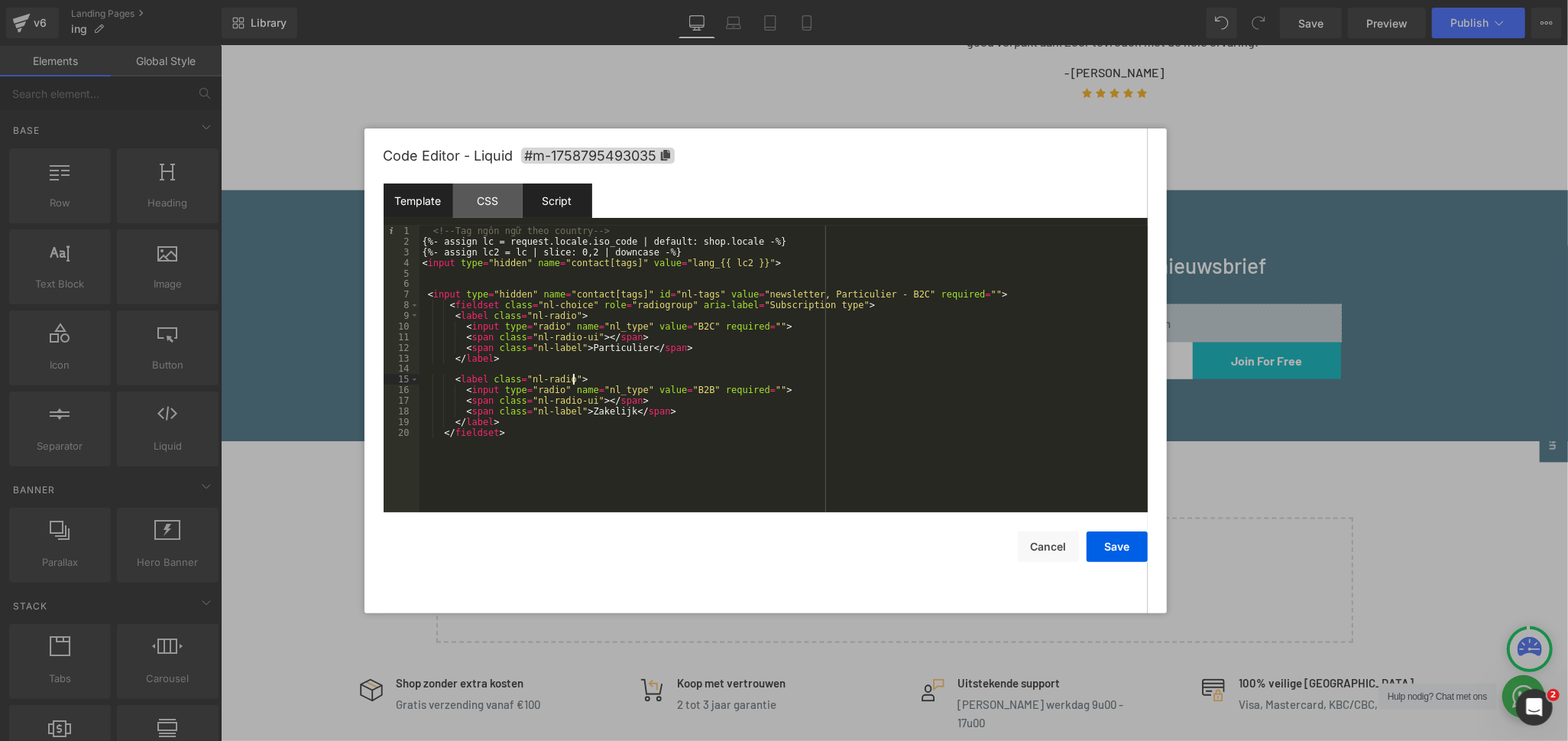
click at [561, 201] on div "Script" at bounding box center [557, 200] width 70 height 34
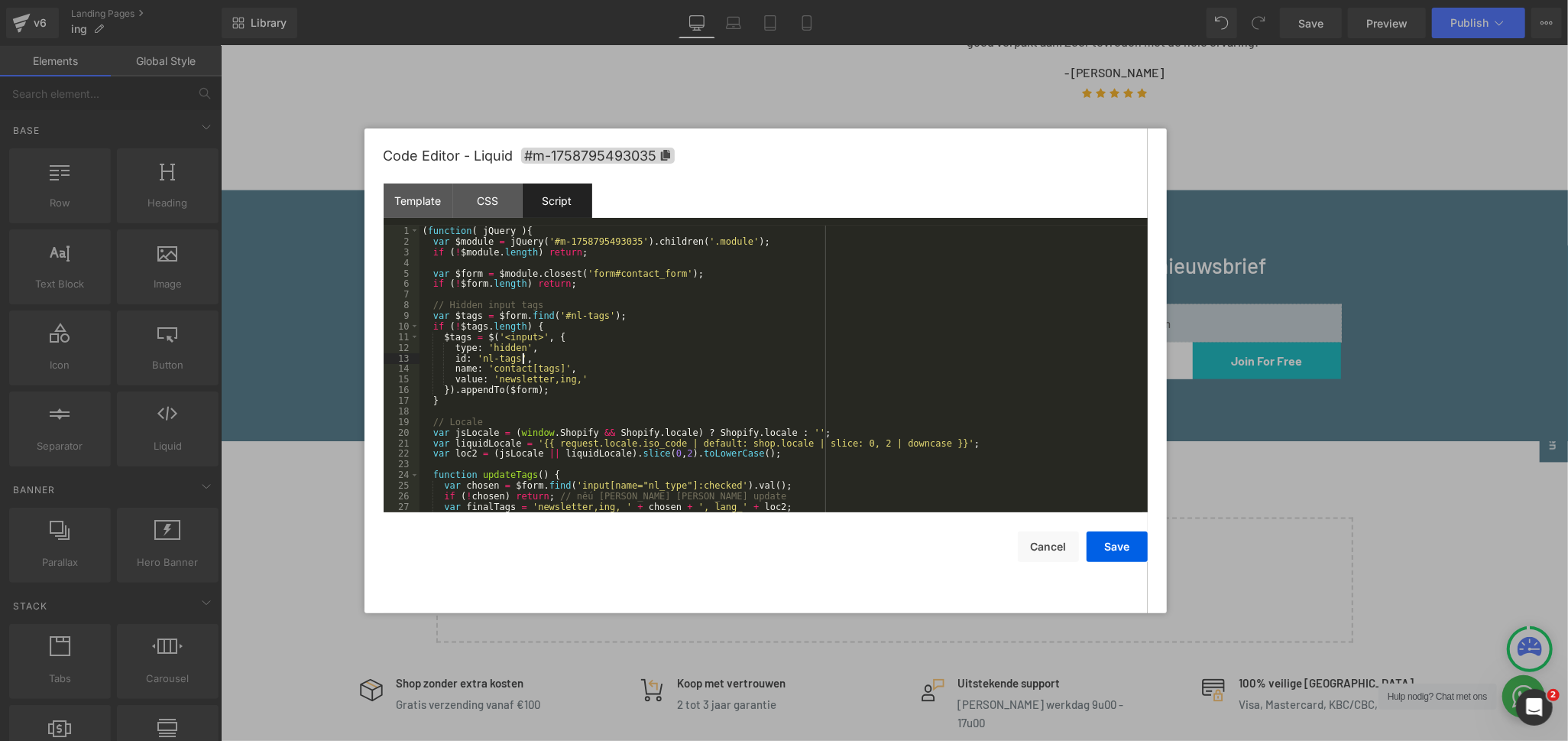
click at [707, 357] on div "( function ( jQuery ) { var $module = jQuery ( '#m-1758795493035' ) . children …" at bounding box center [781, 379] width 723 height 308
click at [670, 151] on icon at bounding box center [665, 154] width 11 height 11
drag, startPoint x: 543, startPoint y: 248, endPoint x: 571, endPoint y: 245, distance: 28.2
click at [571, 245] on div "( function ( jQuery ) { var $module = jQuery ( '#m-1758695019063' ) . children …" at bounding box center [781, 379] width 723 height 308
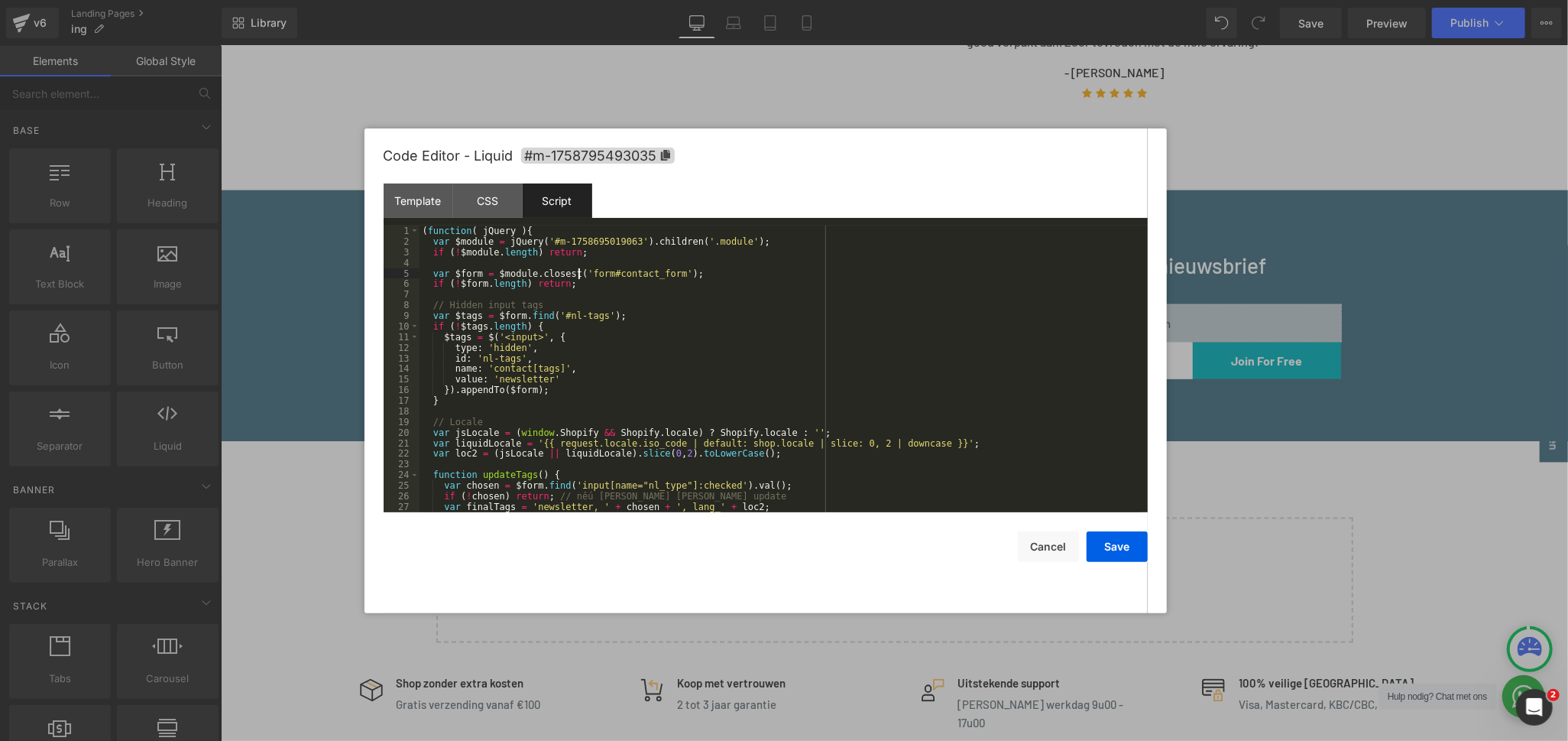
click at [579, 275] on div "( function ( jQuery ) { var $module = jQuery ( '#m-1758695019063' ) . children …" at bounding box center [781, 379] width 723 height 308
drag, startPoint x: 542, startPoint y: 244, endPoint x: 624, endPoint y: 243, distance: 82.0
click at [624, 243] on div "( function ( jQuery ) { var $module = jQuery ( '#m-1758695019063' ) . children …" at bounding box center [781, 379] width 723 height 308
click at [1132, 552] on button "Save" at bounding box center [1117, 546] width 61 height 31
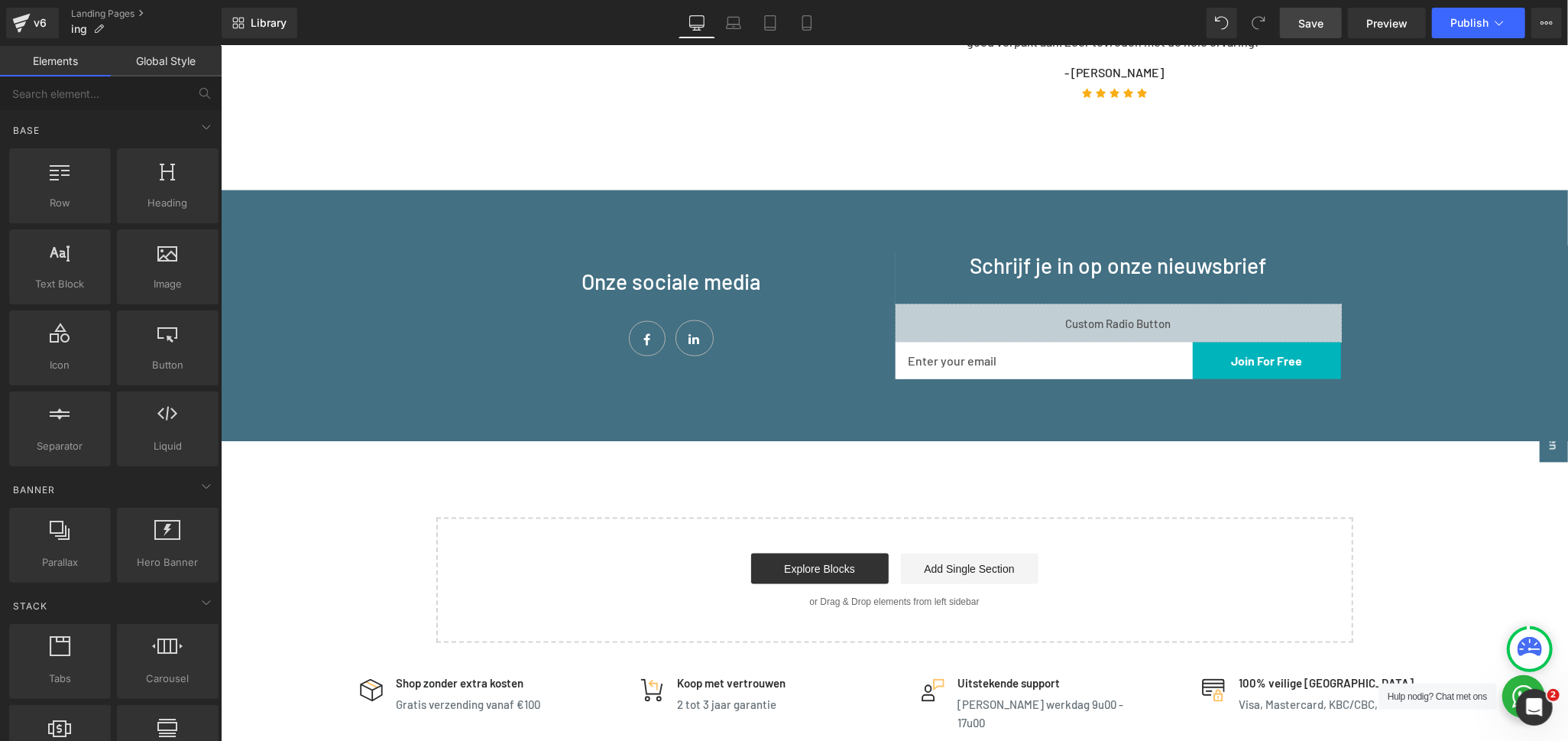
click at [1322, 23] on span "Save" at bounding box center [1311, 24] width 26 height 16
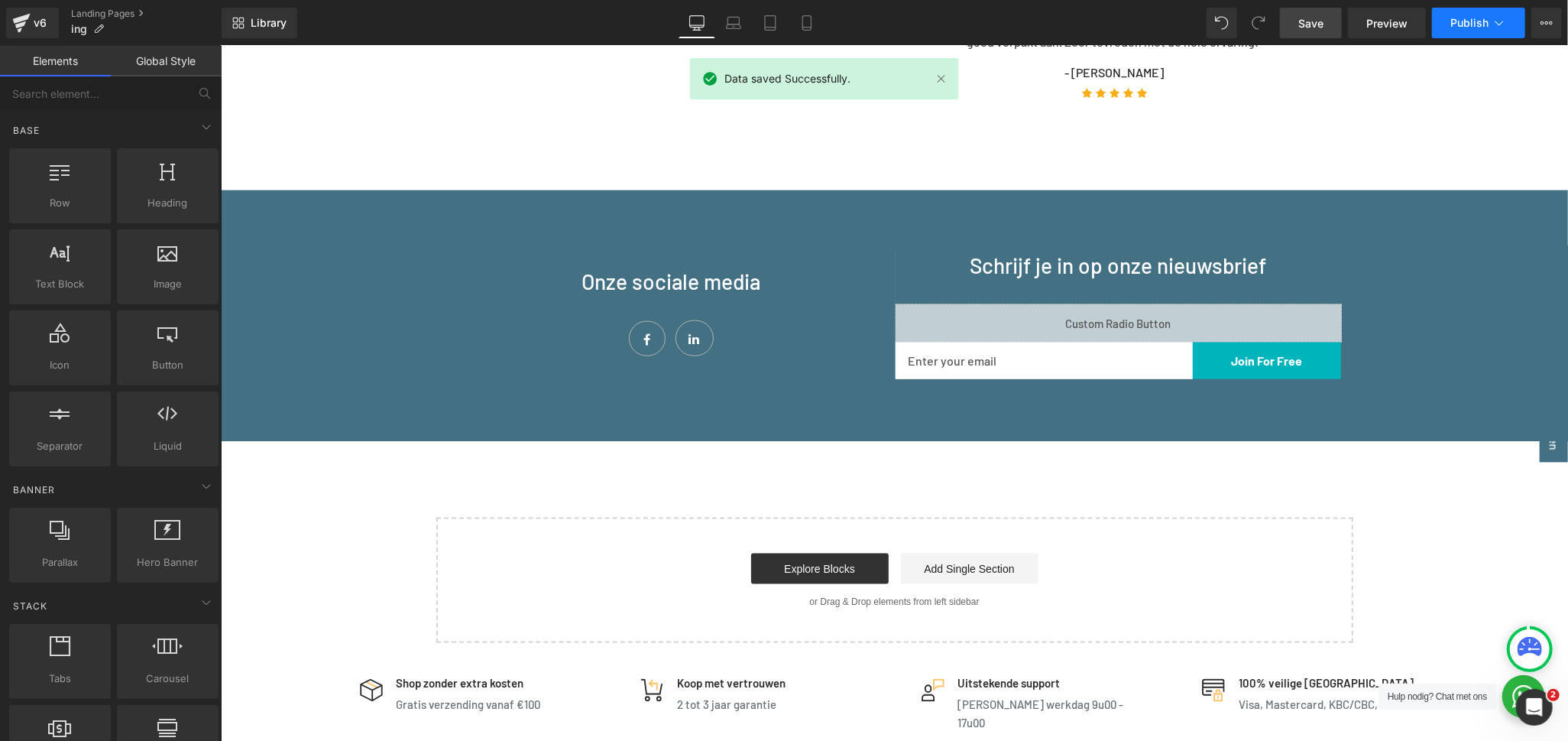
click at [1496, 27] on icon at bounding box center [1500, 24] width 16 height 16
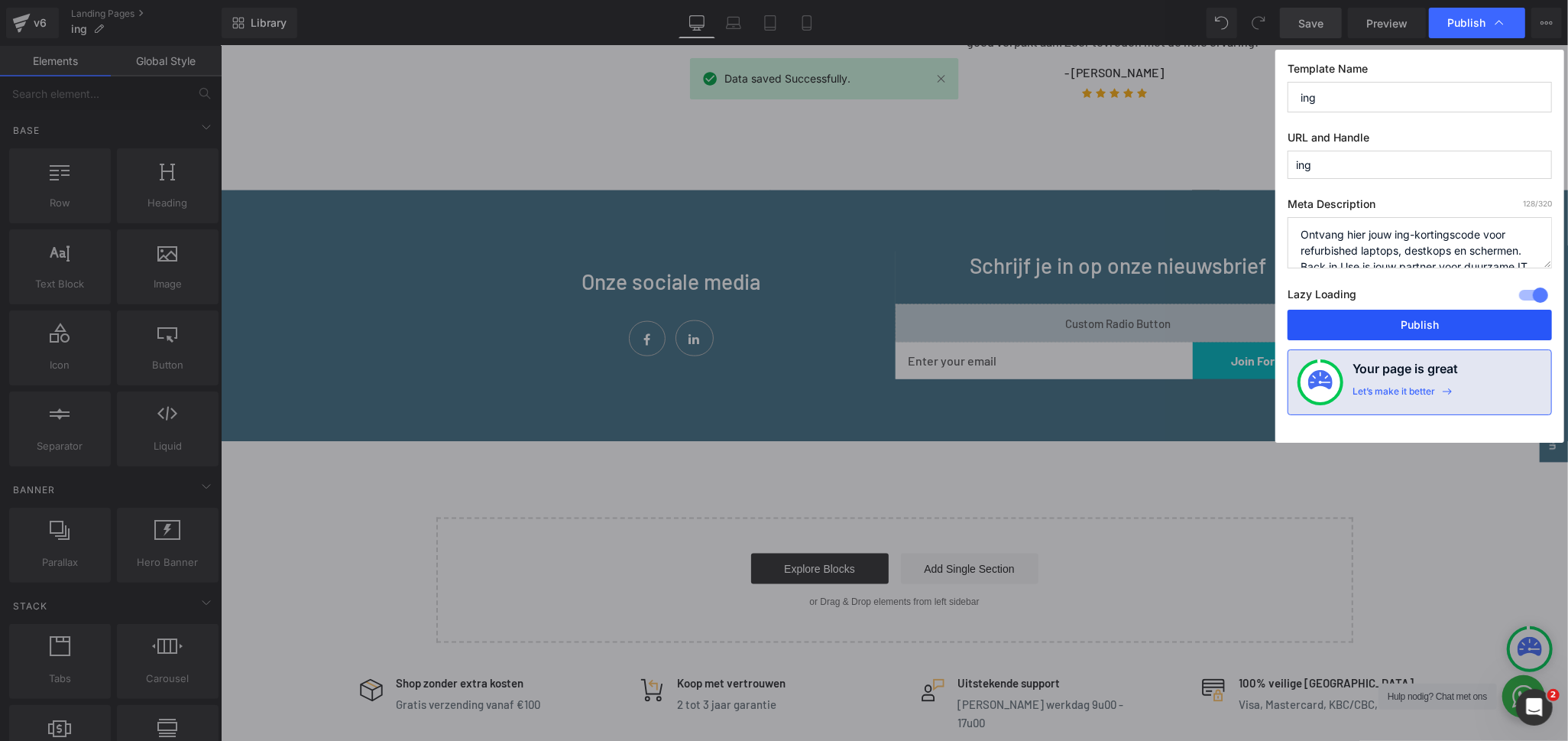
click at [1407, 329] on button "Publish" at bounding box center [1419, 325] width 265 height 31
